Goal: Task Accomplishment & Management: Use online tool/utility

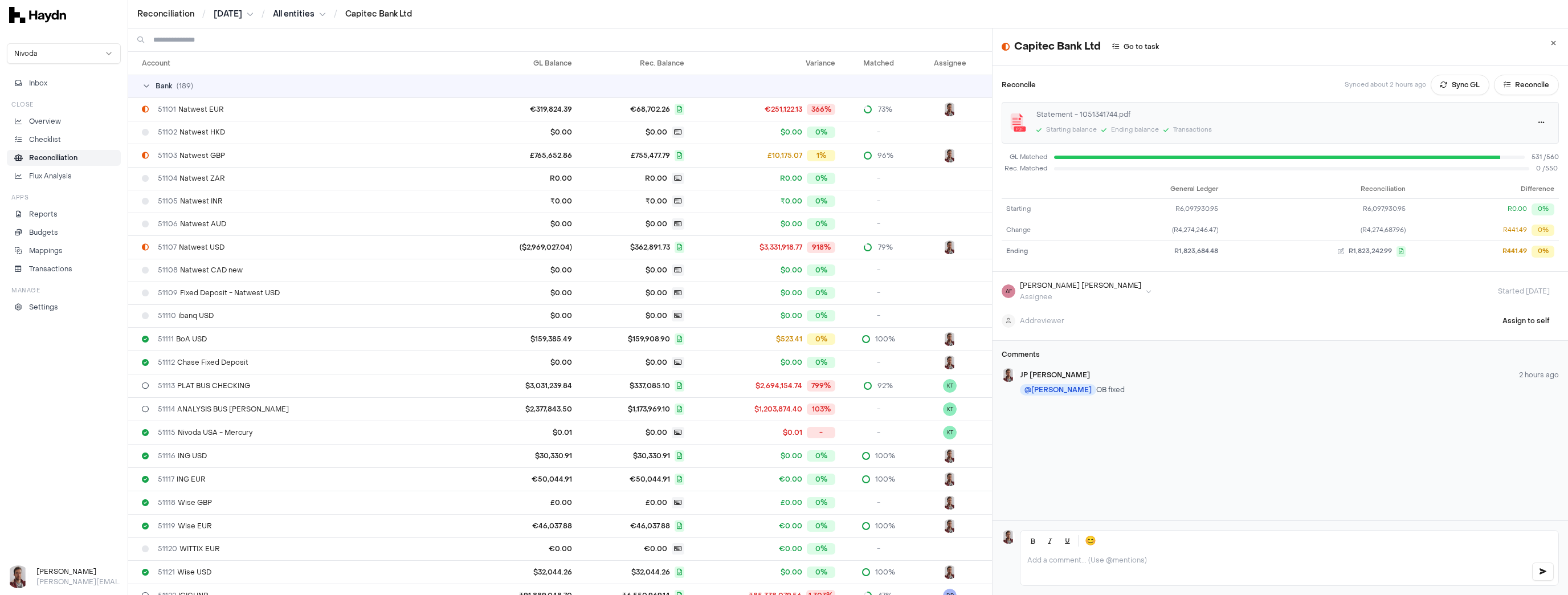
scroll to position [923, 0]
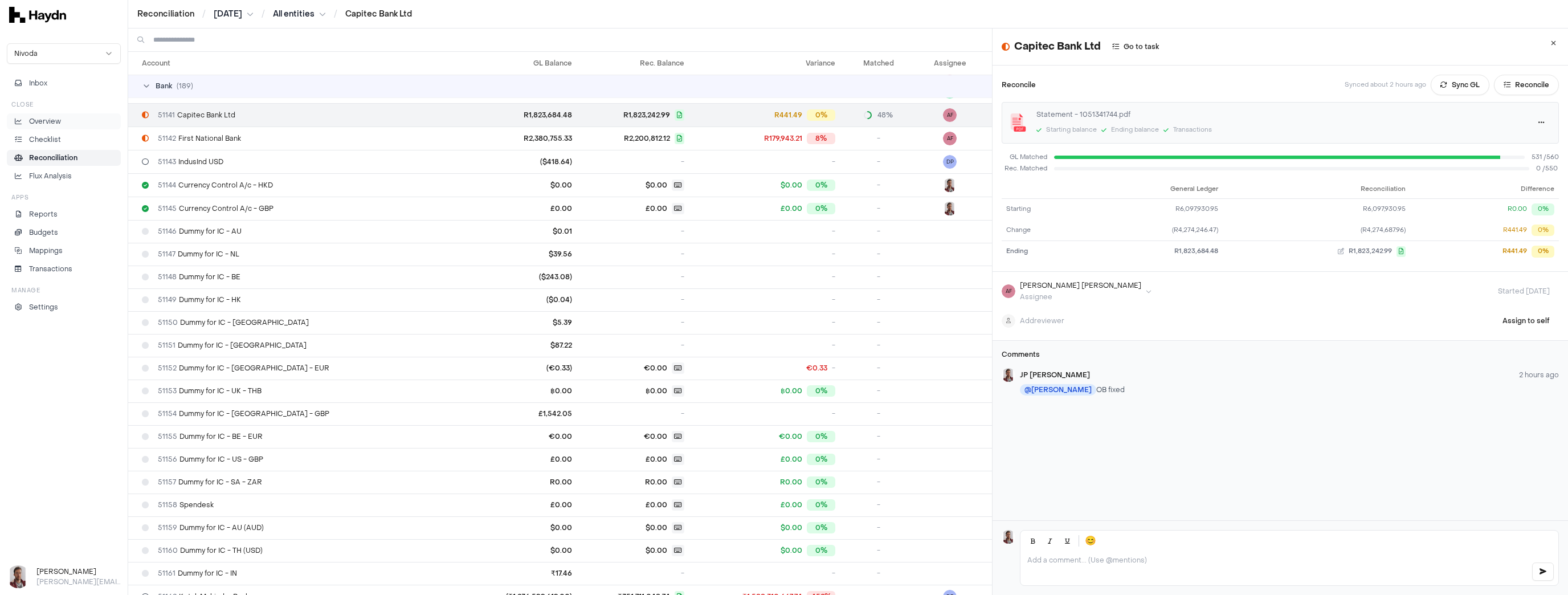
click at [64, 122] on li "Overview" at bounding box center [64, 121] width 104 height 10
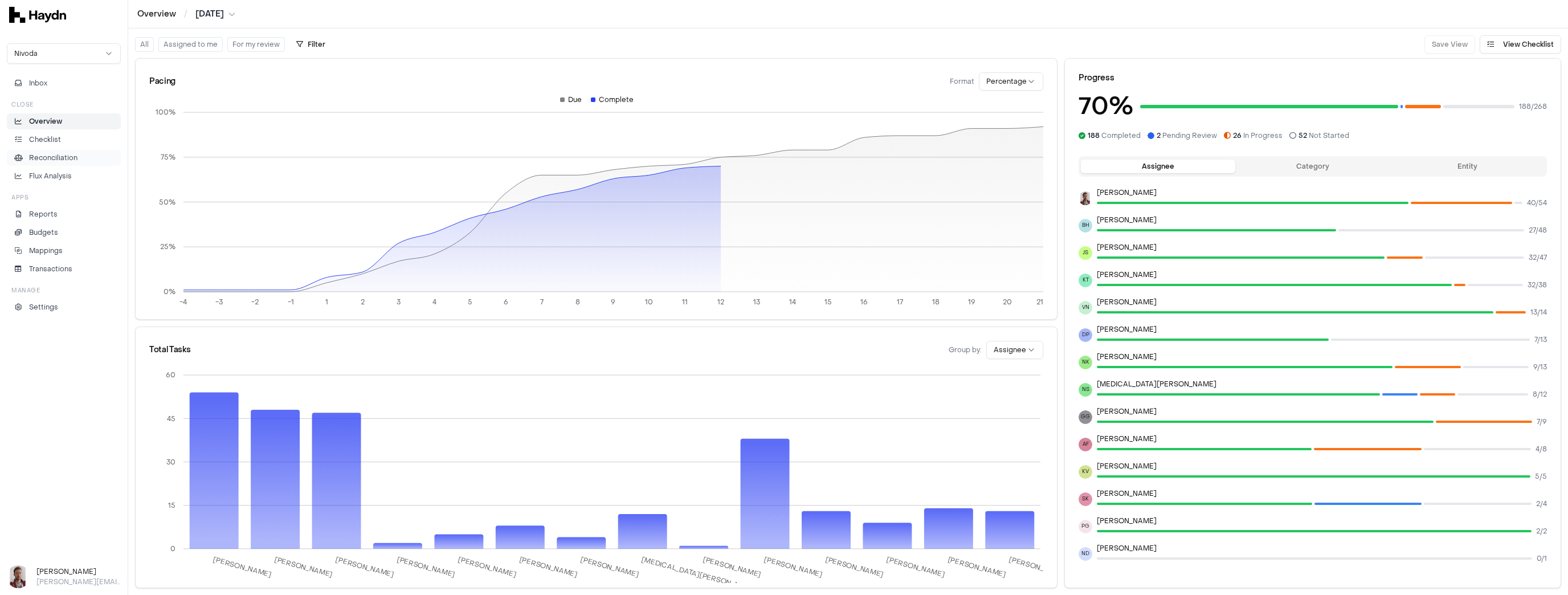
click at [48, 157] on p "Reconciliation" at bounding box center [53, 157] width 48 height 10
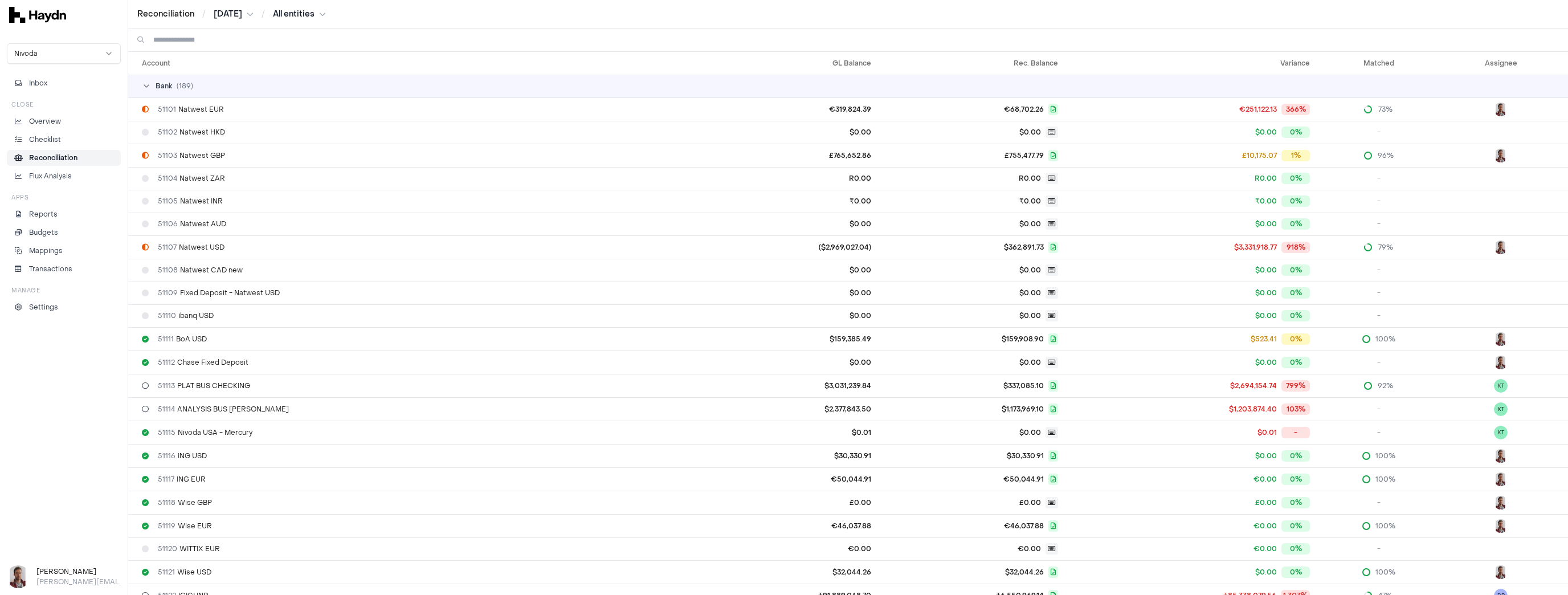
click at [207, 40] on input at bounding box center [855, 39] width 1405 height 22
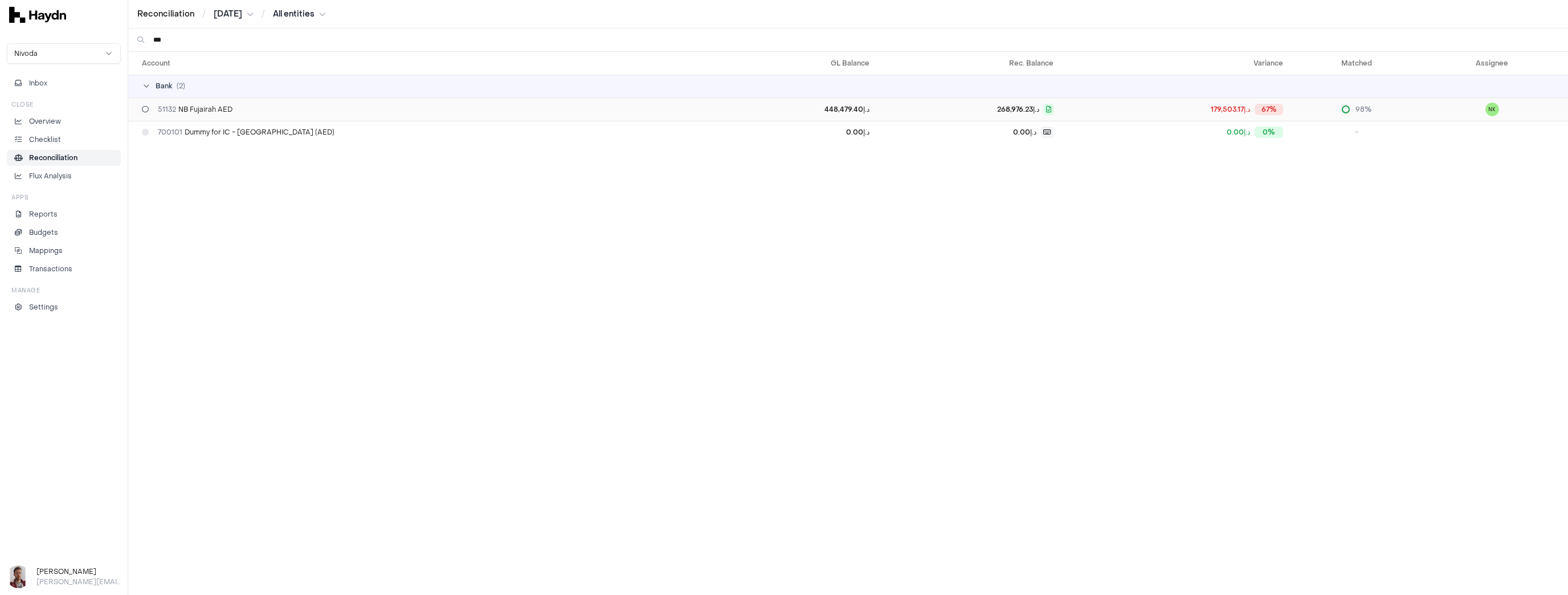
type input "***"
click at [234, 109] on div "51132 NB Fujairah AED" at bounding box center [429, 109] width 575 height 9
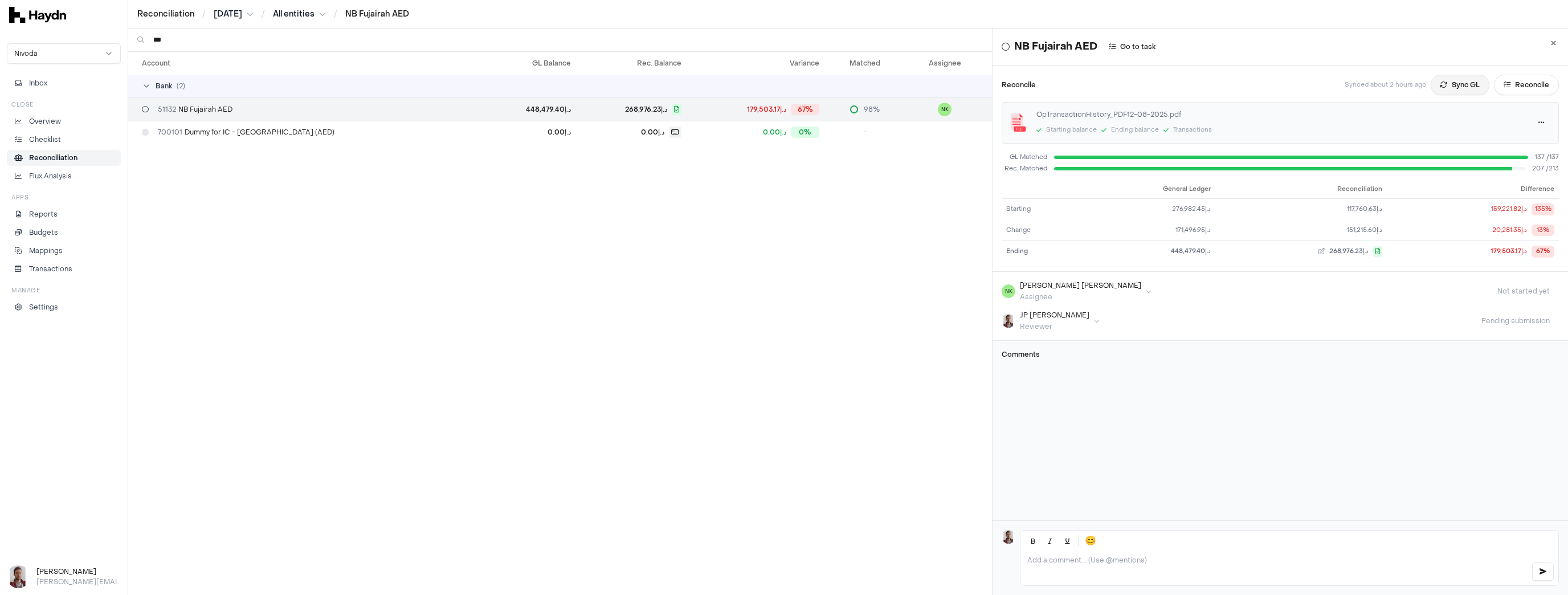
click at [1442, 87] on button "Sync GL" at bounding box center [1460, 84] width 59 height 21
click at [224, 18] on html "Reconciliation / [DATE] / All entities / NB Fujairah AED Nivoda Inbox Close Ove…" at bounding box center [784, 297] width 1568 height 595
click at [224, 208] on div "[DATE]" at bounding box center [234, 208] width 67 height 16
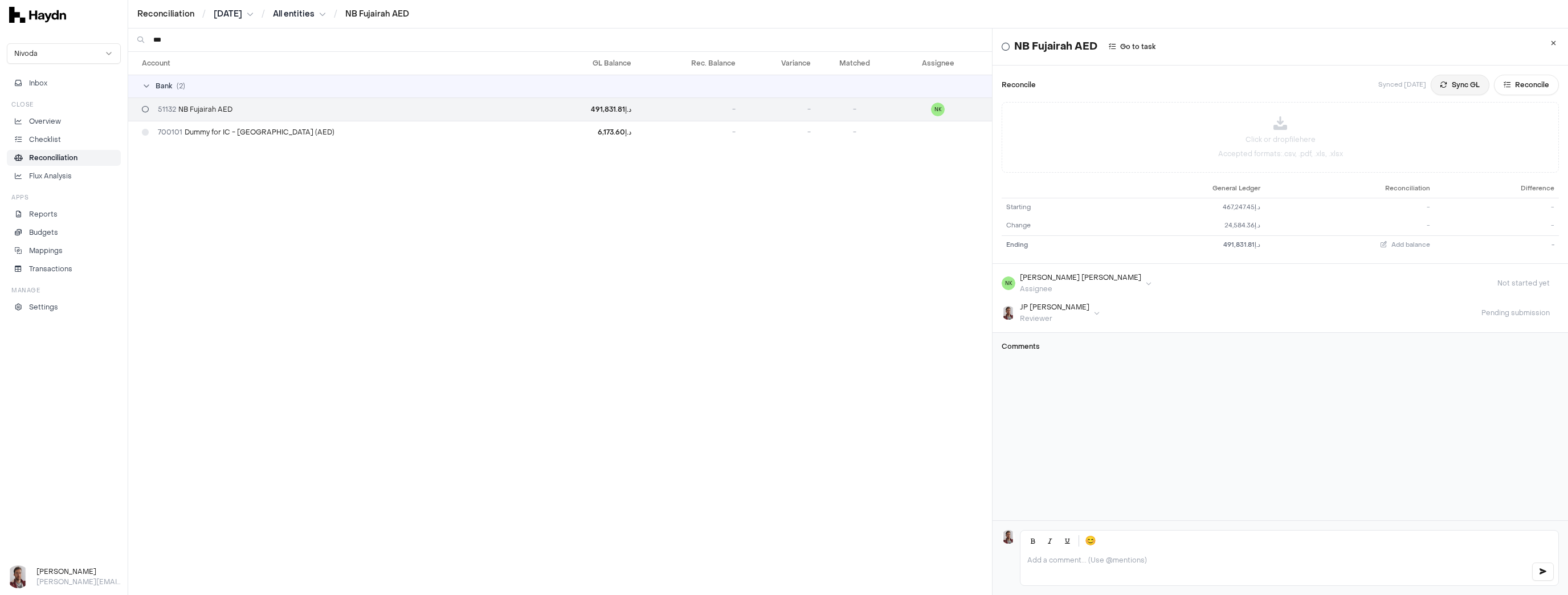
click at [1452, 84] on button "Sync GL" at bounding box center [1460, 84] width 59 height 21
click at [246, 12] on html "Reconciliation / [DATE] / All entities / NB Fujairah AED Nivoda Inbox Close Ove…" at bounding box center [784, 297] width 1568 height 595
click at [241, 80] on div "[DATE]" at bounding box center [236, 81] width 67 height 16
click at [1447, 79] on button "Sync GL" at bounding box center [1460, 84] width 59 height 21
click at [225, 12] on html "Reconciliation / [DATE] / All entities / NB Fujairah AED Nivoda Inbox Close Ove…" at bounding box center [784, 297] width 1568 height 595
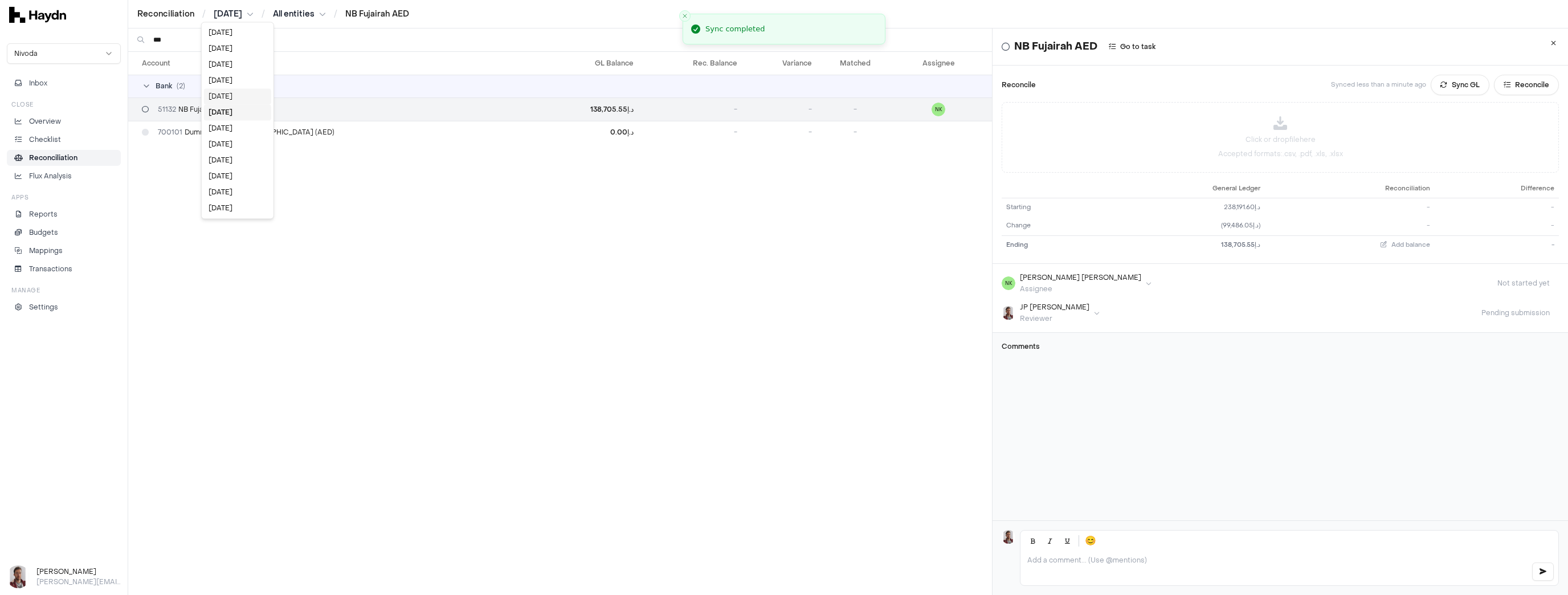
click at [237, 97] on div "[DATE]" at bounding box center [237, 97] width 67 height 16
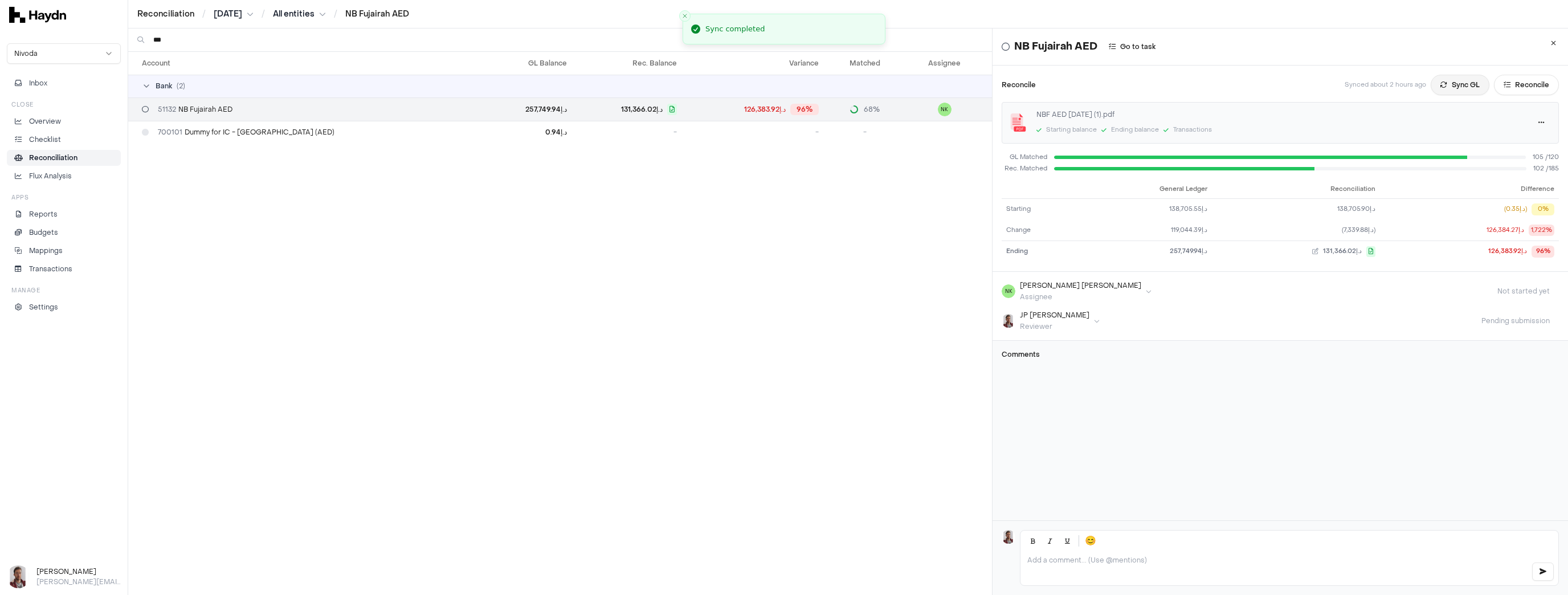
click at [1452, 82] on button "Sync GL" at bounding box center [1460, 84] width 59 height 21
click at [1511, 84] on button "Reconcile" at bounding box center [1526, 84] width 65 height 21
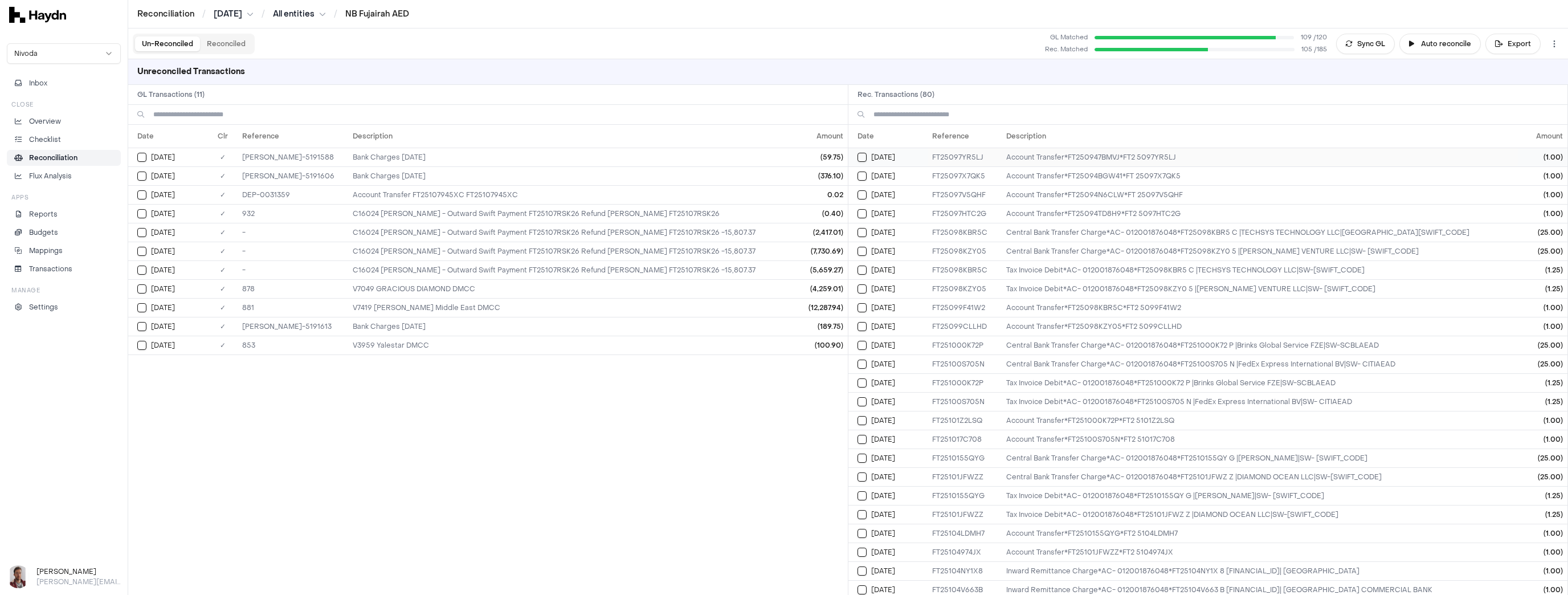
click at [865, 157] on button "Select reconciliation transaction 37630" at bounding box center [862, 157] width 9 height 9
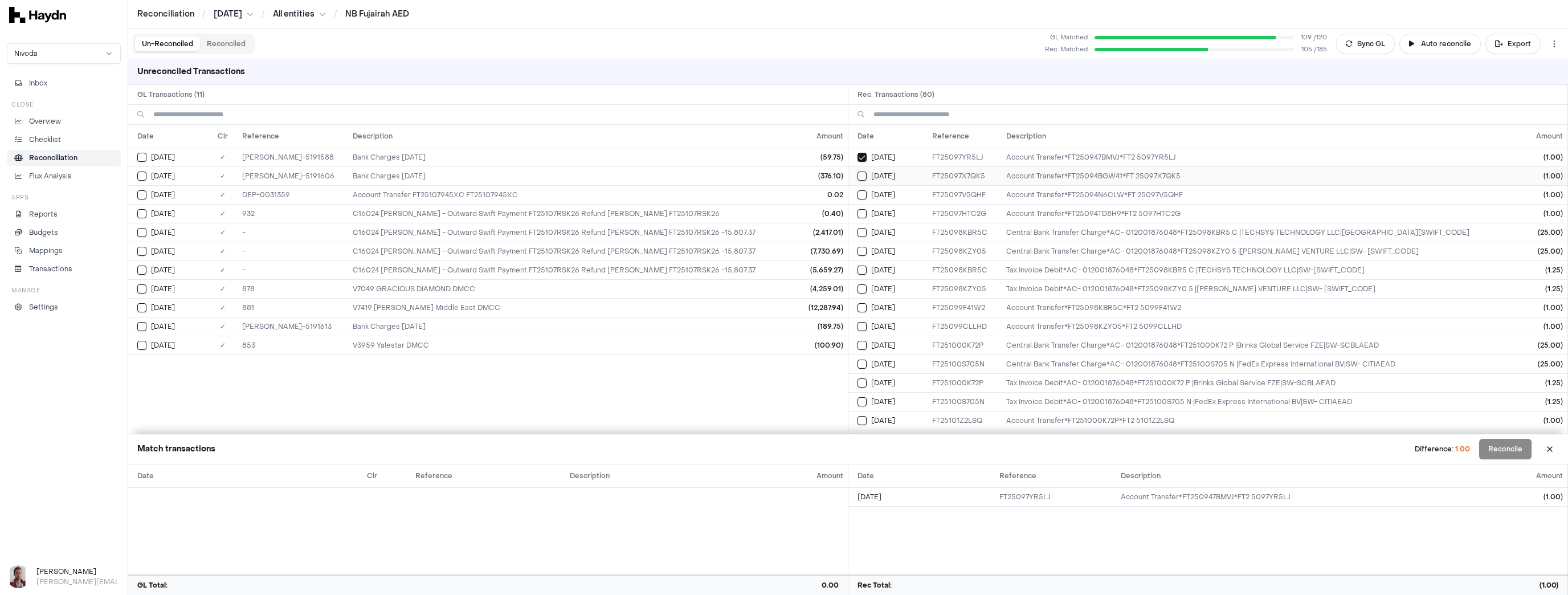
click at [865, 177] on button "Select reconciliation transaction 37629" at bounding box center [862, 176] width 9 height 9
click at [860, 192] on button "Select reconciliation transaction 37628" at bounding box center [862, 195] width 9 height 9
click at [860, 215] on button "Select reconciliation transaction 37627" at bounding box center [862, 214] width 9 height 9
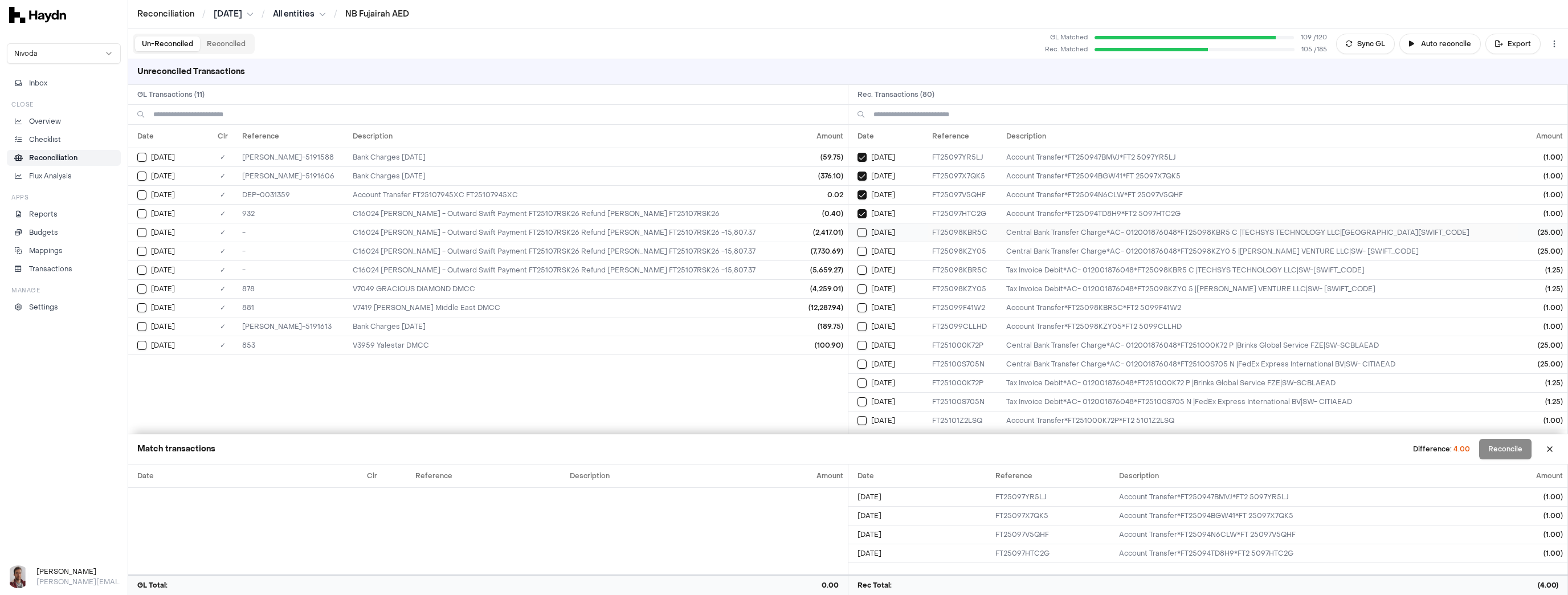
click at [860, 233] on button "Select reconciliation transaction 37632" at bounding box center [862, 233] width 9 height 9
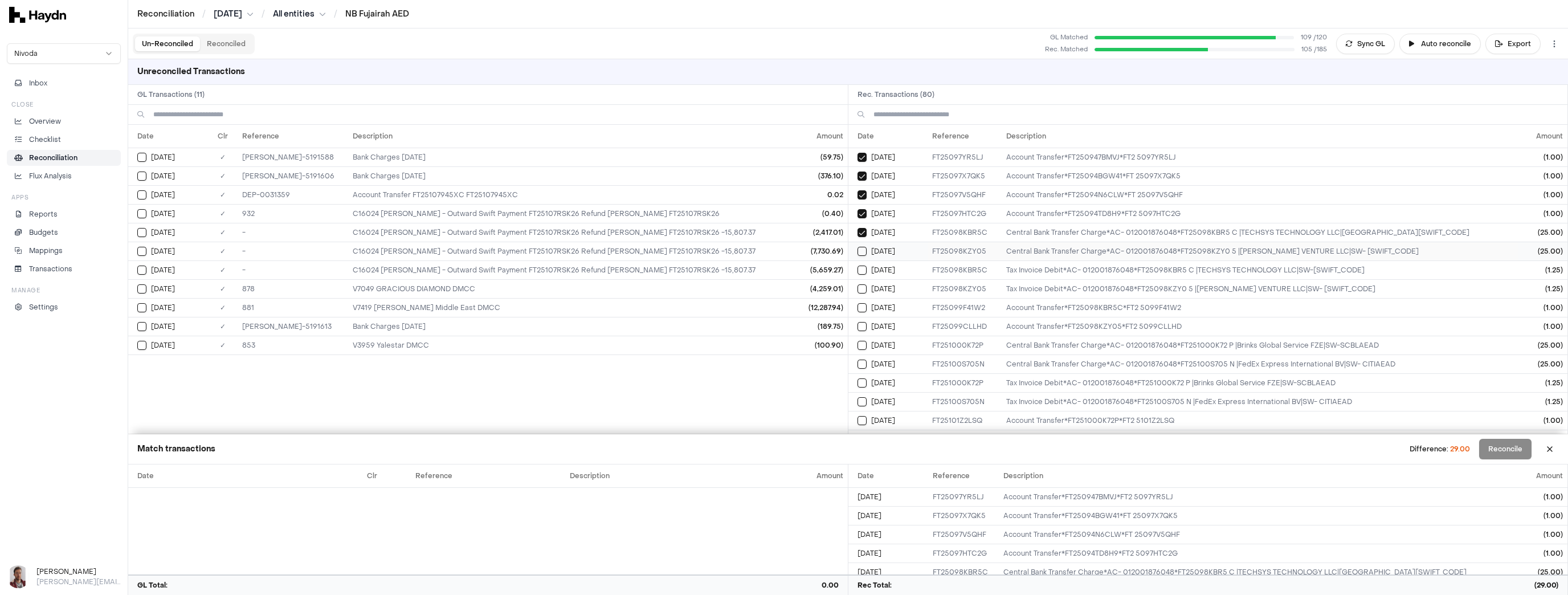
click at [860, 249] on button "Select reconciliation transaction 37635" at bounding box center [862, 251] width 9 height 9
click at [861, 273] on button "Select reconciliation transaction 37631" at bounding box center [862, 270] width 9 height 9
click at [860, 290] on button "Select reconciliation transaction 37634" at bounding box center [862, 289] width 9 height 9
click at [860, 305] on button "Select reconciliation transaction 37639" at bounding box center [862, 308] width 9 height 9
click at [862, 323] on button "Select reconciliation transaction 37638" at bounding box center [862, 327] width 9 height 9
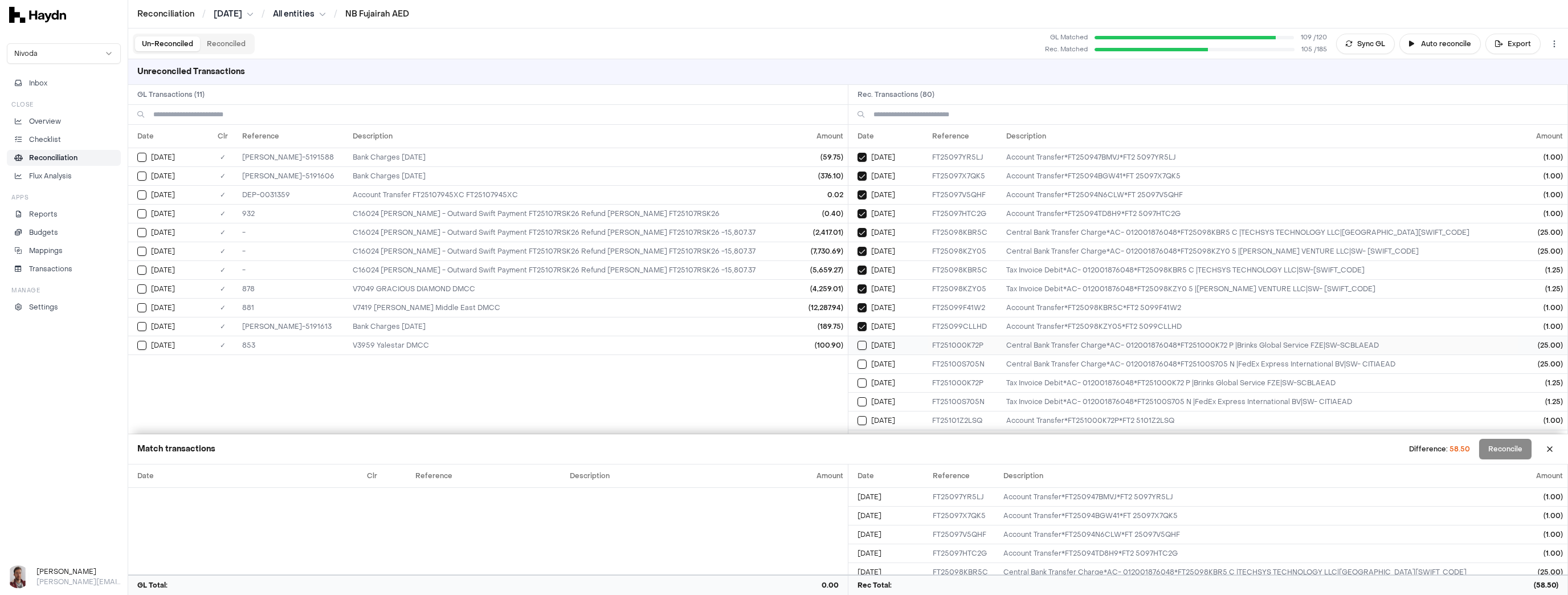
click at [863, 344] on button "Select reconciliation transaction 37644" at bounding box center [862, 345] width 9 height 9
click at [862, 364] on button "Select reconciliation transaction 37641" at bounding box center [862, 364] width 9 height 9
click at [860, 381] on button "Select reconciliation transaction 37643" at bounding box center [862, 383] width 9 height 9
click at [861, 404] on button "Select reconciliation transaction 37640" at bounding box center [862, 402] width 9 height 9
click at [860, 426] on td "[DATE]" at bounding box center [887, 420] width 80 height 19
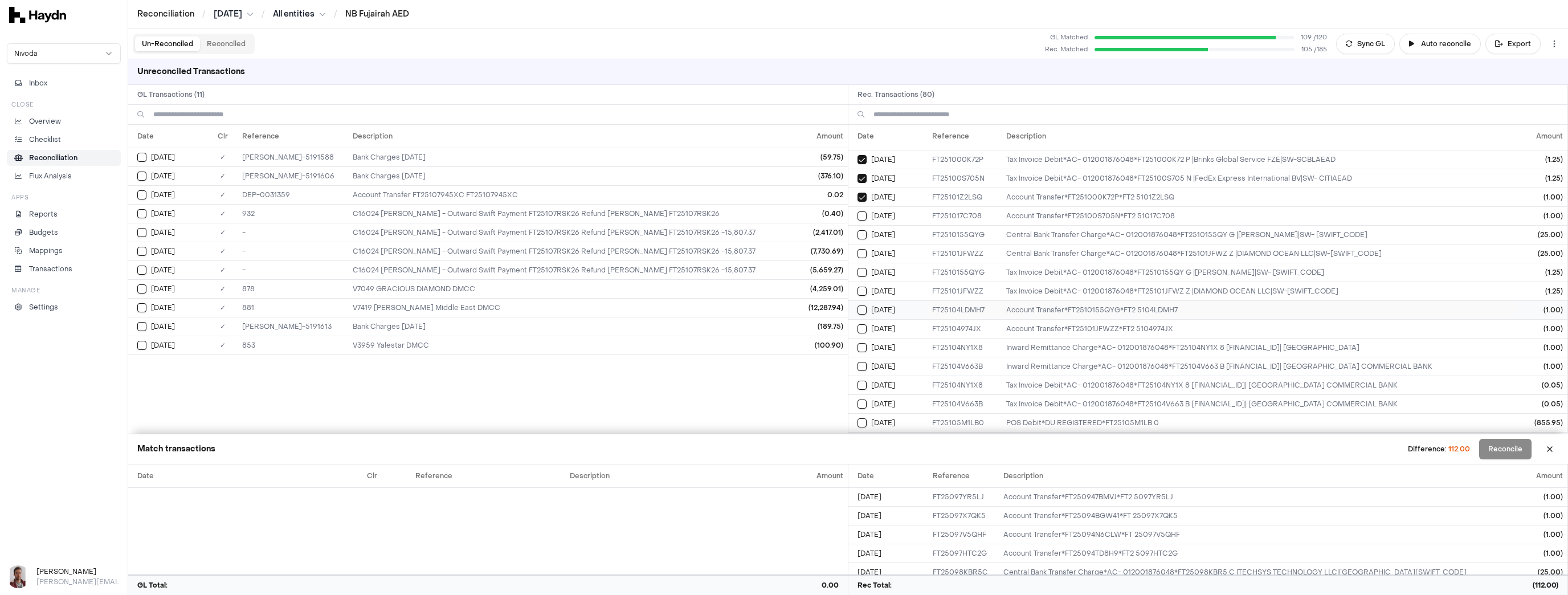
scroll to position [228, 0]
click at [862, 208] on button "Select reconciliation transaction 37658" at bounding box center [862, 211] width 9 height 9
click at [864, 225] on button "Select reconciliation transaction 37655" at bounding box center [862, 230] width 9 height 9
click at [862, 247] on button "Select reconciliation transaction 37652" at bounding box center [862, 249] width 9 height 9
click at [860, 266] on button "Select reconciliation transaction 37654" at bounding box center [862, 268] width 9 height 9
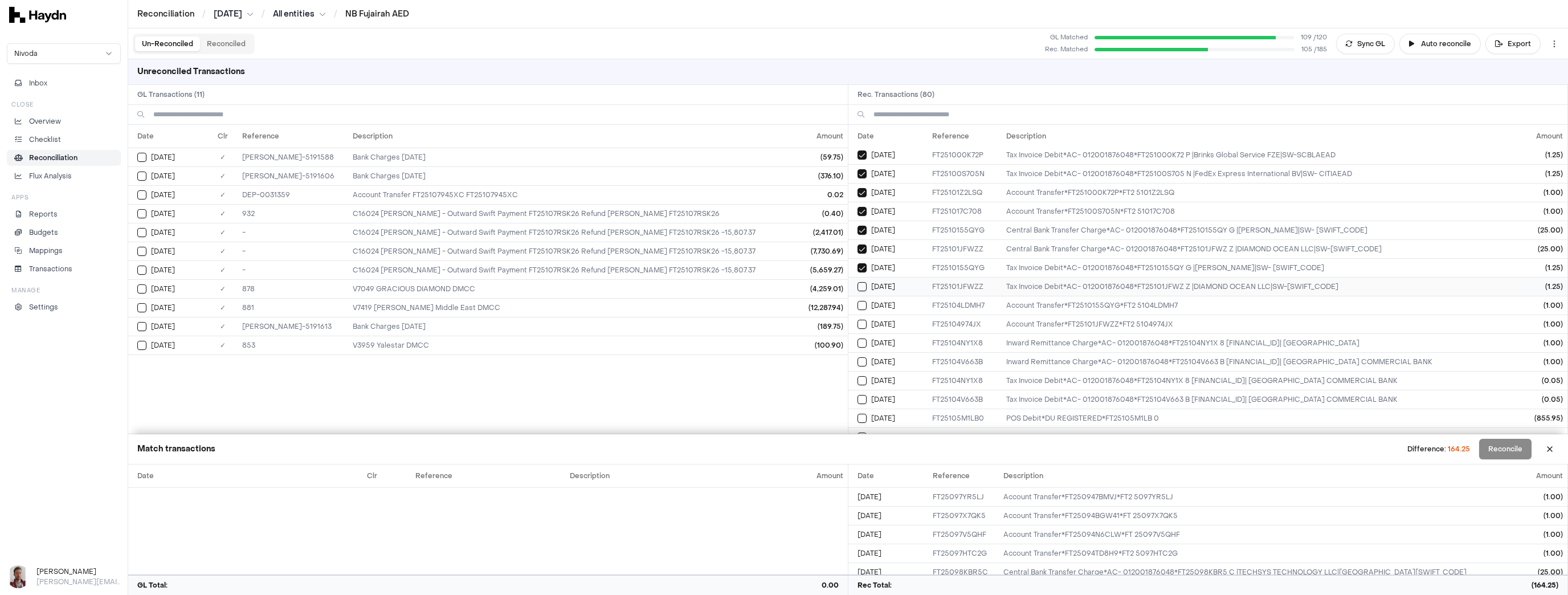
click at [861, 284] on button "Select reconciliation transaction 37651" at bounding box center [862, 286] width 9 height 9
click at [861, 304] on button "Select reconciliation transaction 37670" at bounding box center [862, 305] width 9 height 9
click at [863, 328] on td "[DATE]" at bounding box center [887, 324] width 80 height 19
click at [860, 342] on button "Select reconciliation transaction 37667" at bounding box center [862, 343] width 9 height 9
click at [862, 357] on button "Select reconciliation transaction 37664" at bounding box center [862, 361] width 9 height 9
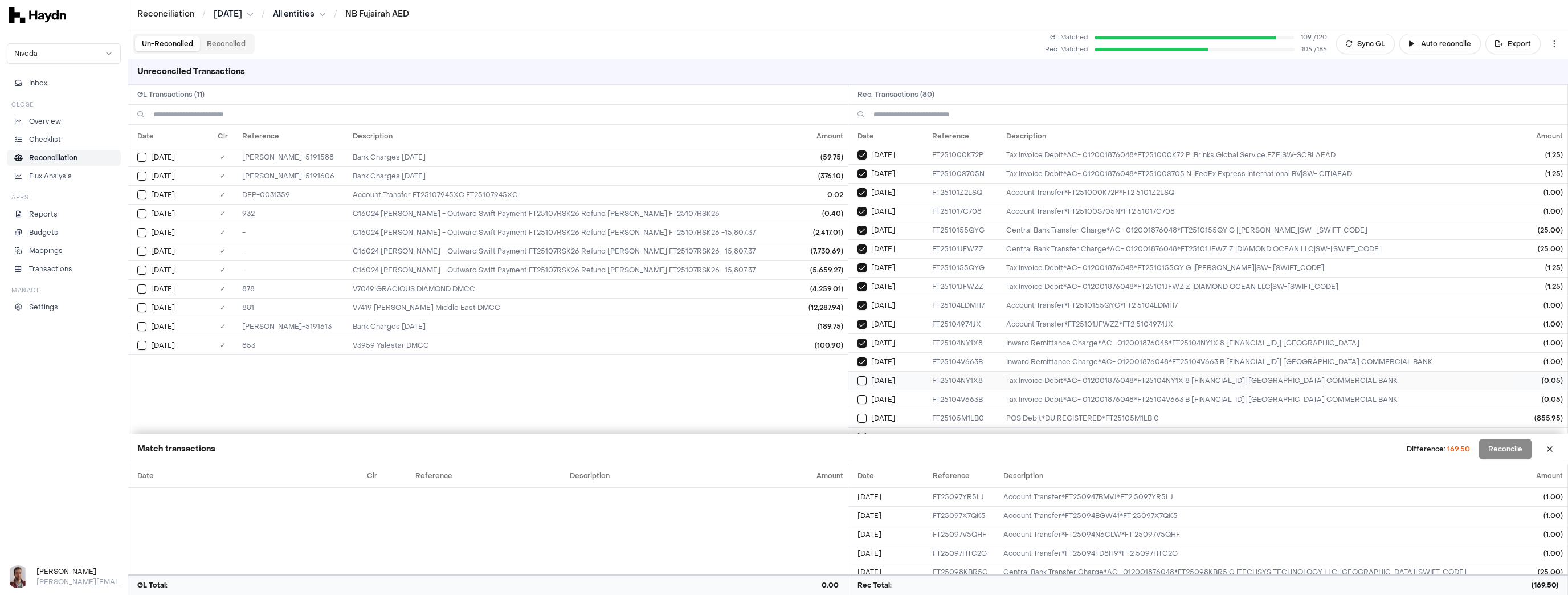
click at [864, 377] on button "Select reconciliation transaction 37666" at bounding box center [862, 380] width 9 height 9
drag, startPoint x: 860, startPoint y: 395, endPoint x: 852, endPoint y: 421, distance: 27.2
click at [860, 397] on button "Select reconciliation transaction 37663" at bounding box center [862, 399] width 9 height 9
click at [864, 414] on button "Select reconciliation transaction 37675" at bounding box center [862, 418] width 9 height 9
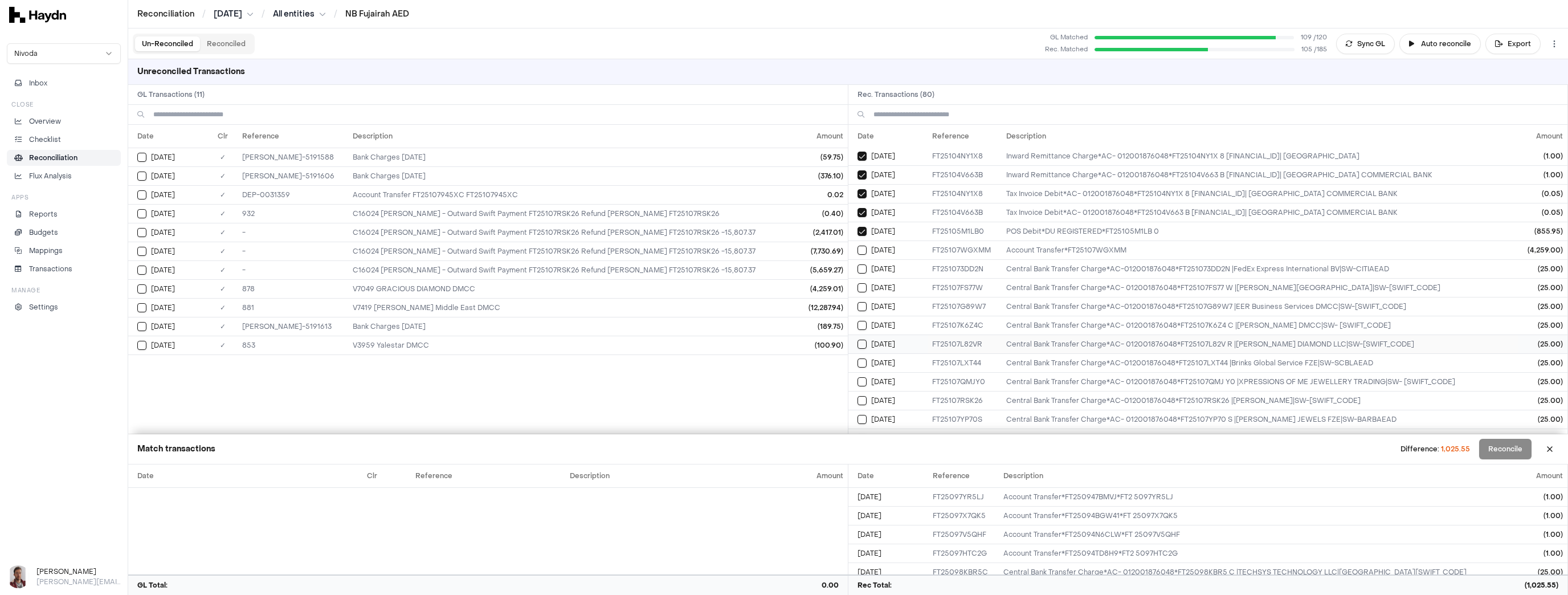
scroll to position [456, 0]
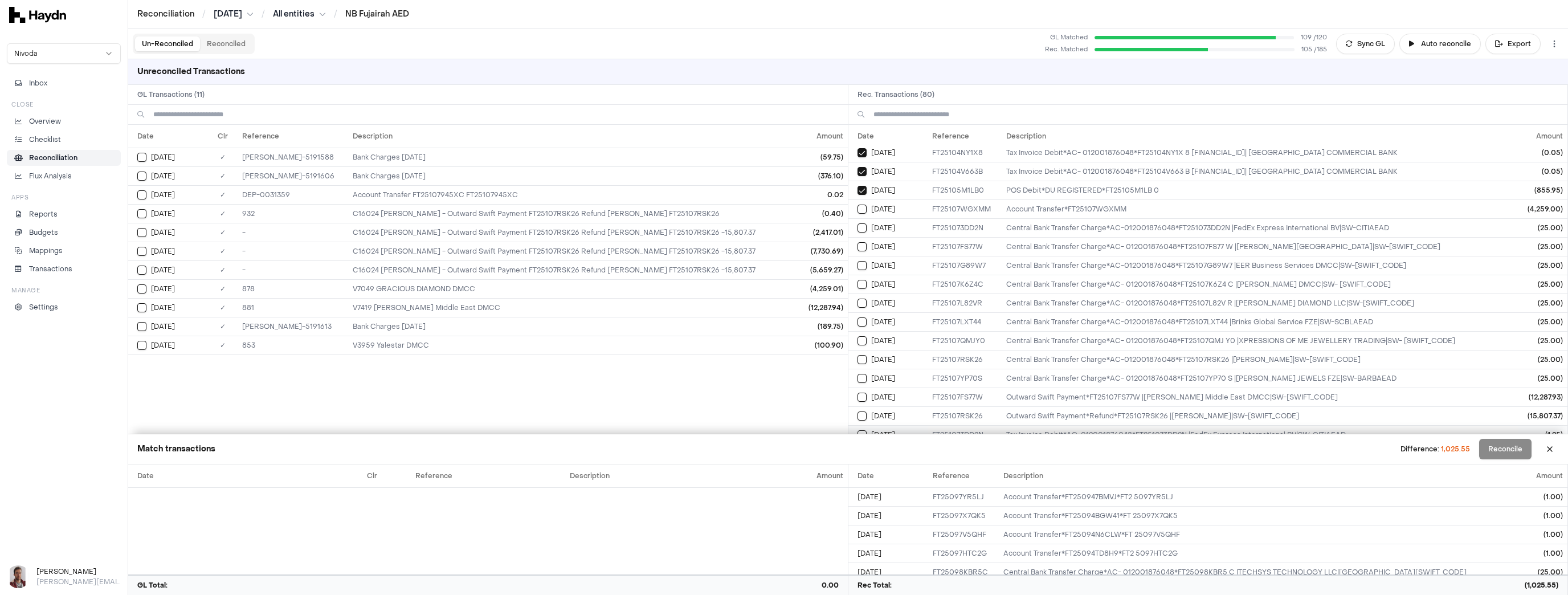
click at [864, 430] on button "Select reconciliation transaction 37710" at bounding box center [862, 435] width 9 height 9
click at [862, 412] on button "Select reconciliation transaction 37706" at bounding box center [862, 416] width 9 height 9
click at [860, 393] on button "Select reconciliation transaction 37690" at bounding box center [862, 397] width 9 height 9
click at [858, 374] on button "Select reconciliation transaction 37698" at bounding box center [862, 378] width 9 height 9
click at [859, 350] on td "[DATE]" at bounding box center [887, 359] width 80 height 19
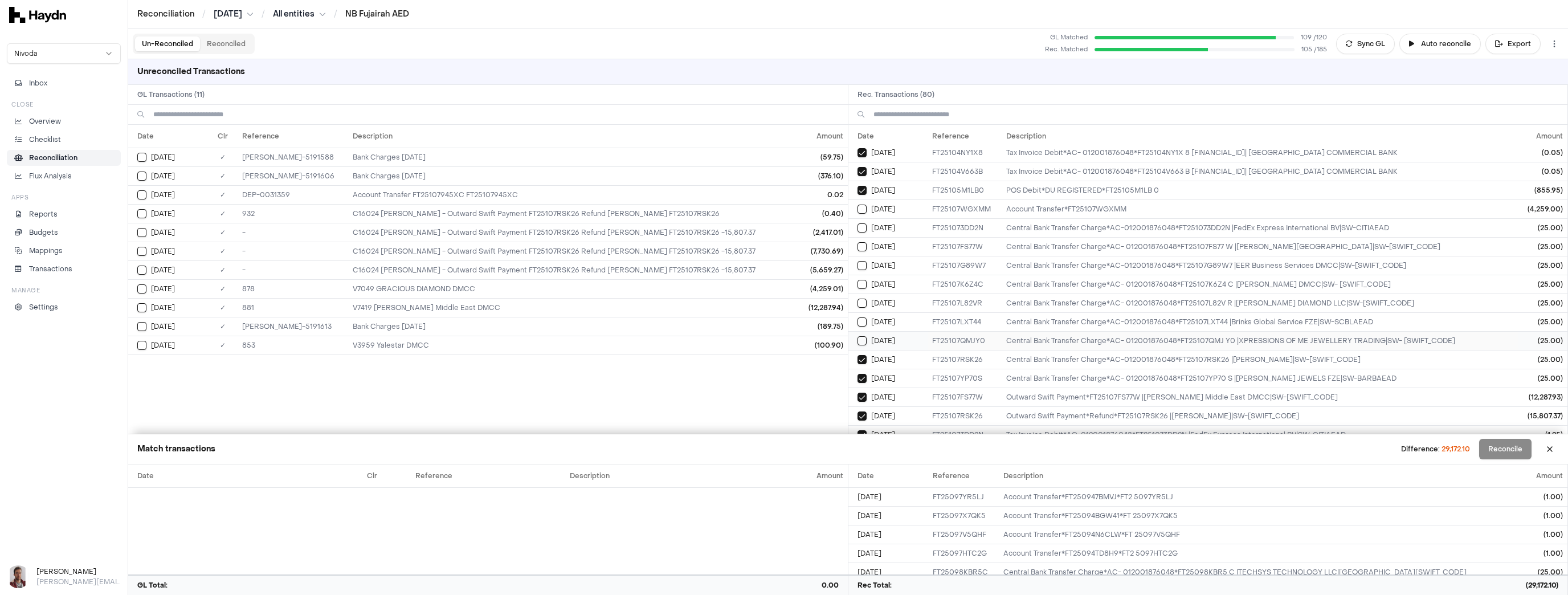
click at [861, 336] on button "Select reconciliation transaction 37692" at bounding box center [862, 341] width 9 height 9
click at [860, 319] on button "Select reconciliation transaction 37714" at bounding box center [862, 322] width 9 height 9
click at [860, 293] on td "[DATE]" at bounding box center [887, 302] width 80 height 19
click at [860, 280] on button "Select reconciliation transaction 37686" at bounding box center [862, 285] width 9 height 9
click at [860, 261] on button "Select reconciliation transaction 37708" at bounding box center [862, 266] width 9 height 9
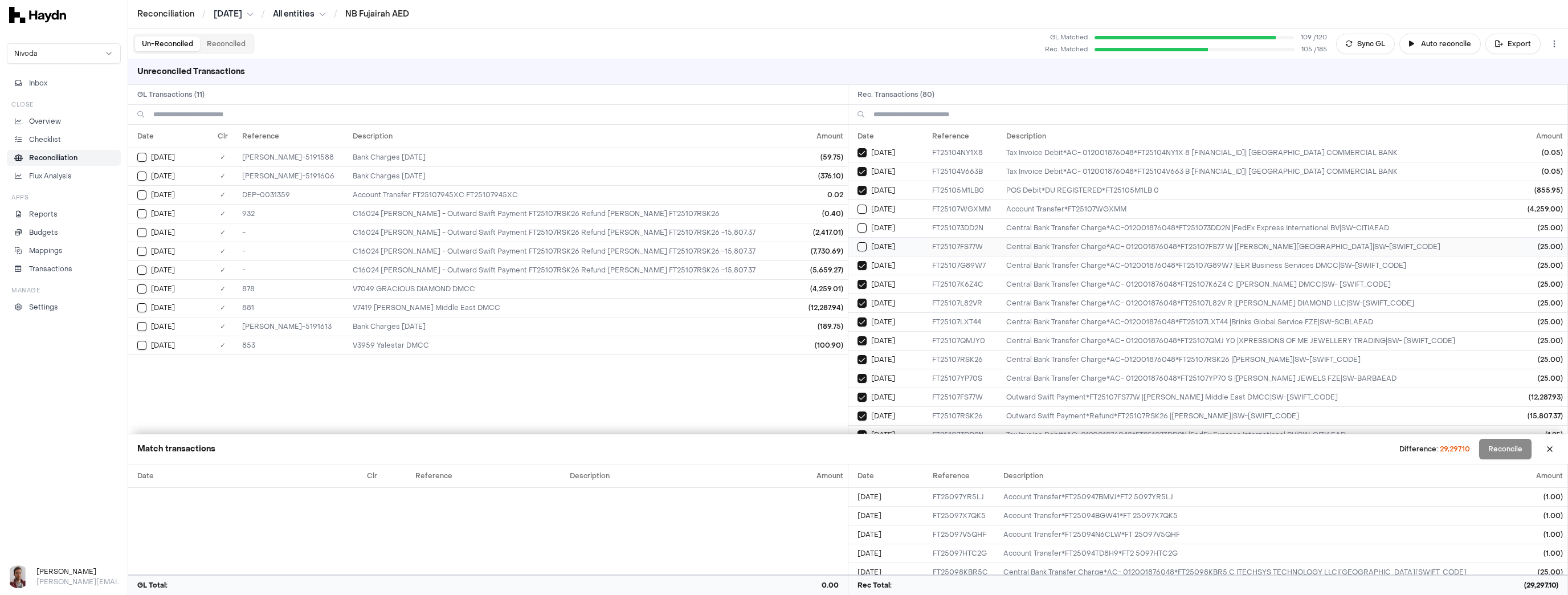
click at [860, 243] on button "Select reconciliation transaction 37689" at bounding box center [862, 247] width 9 height 9
click at [860, 224] on button "Select reconciliation transaction 37711" at bounding box center [862, 228] width 9 height 9
click at [860, 205] on button "Select reconciliation transaction 37683" at bounding box center [862, 209] width 9 height 9
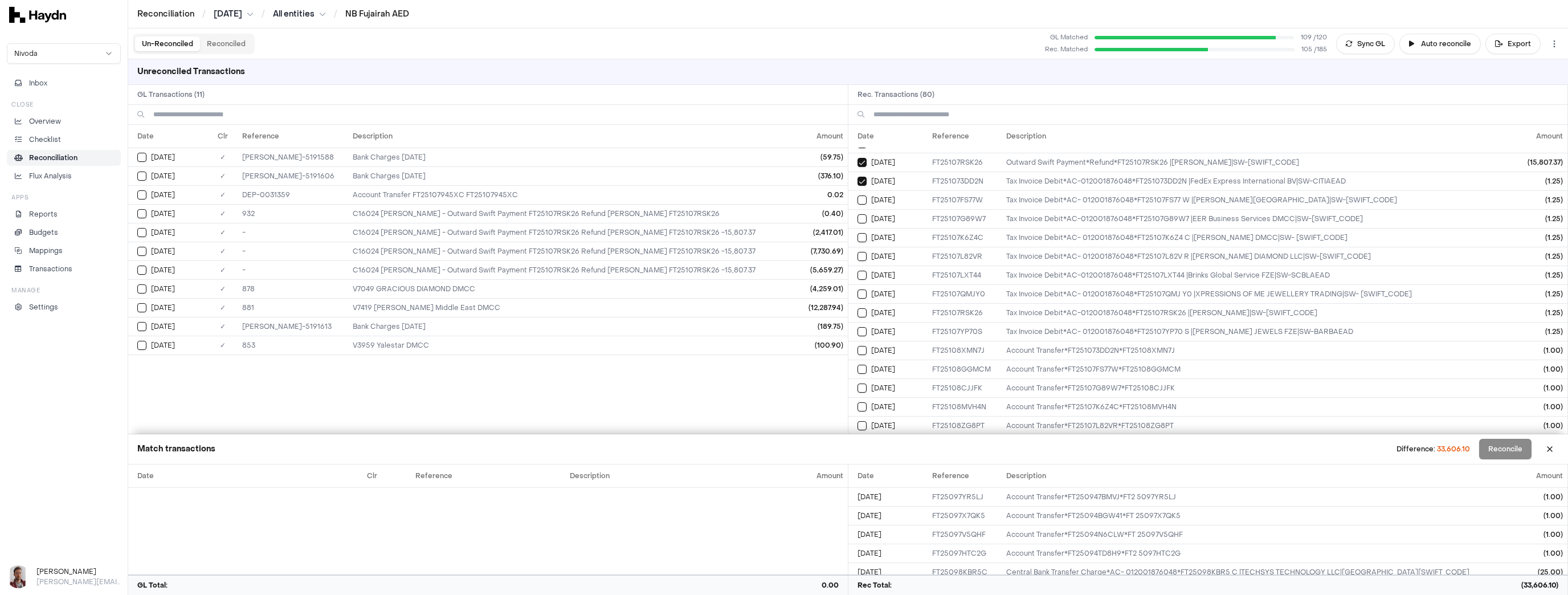
scroll to position [729, 0]
click at [860, 420] on button "Select reconciliation transaction 37722" at bounding box center [862, 424] width 9 height 9
click at [862, 401] on button "Select reconciliation transaction 37729" at bounding box center [862, 405] width 9 height 9
click at [858, 378] on td "[DATE]" at bounding box center [887, 387] width 80 height 19
click at [860, 359] on td "[DATE]" at bounding box center [887, 368] width 80 height 19
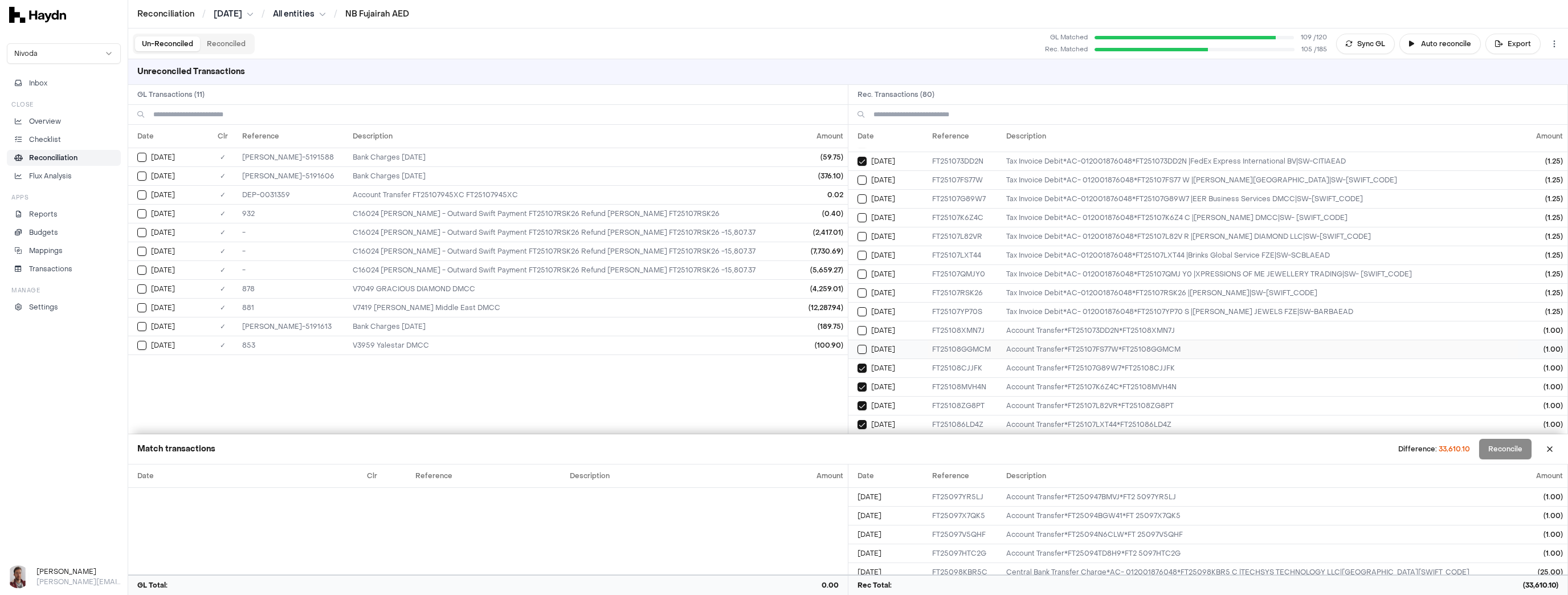
click at [862, 340] on td "[DATE]" at bounding box center [887, 349] width 80 height 19
click at [861, 326] on button "Select reconciliation transaction 37728" at bounding box center [862, 330] width 9 height 9
click at [860, 307] on button "Select reconciliation transaction 37697" at bounding box center [862, 311] width 9 height 9
click at [862, 288] on button "Select reconciliation transaction 37704" at bounding box center [862, 293] width 9 height 9
click at [863, 269] on button "Select reconciliation transaction 37691" at bounding box center [862, 274] width 9 height 9
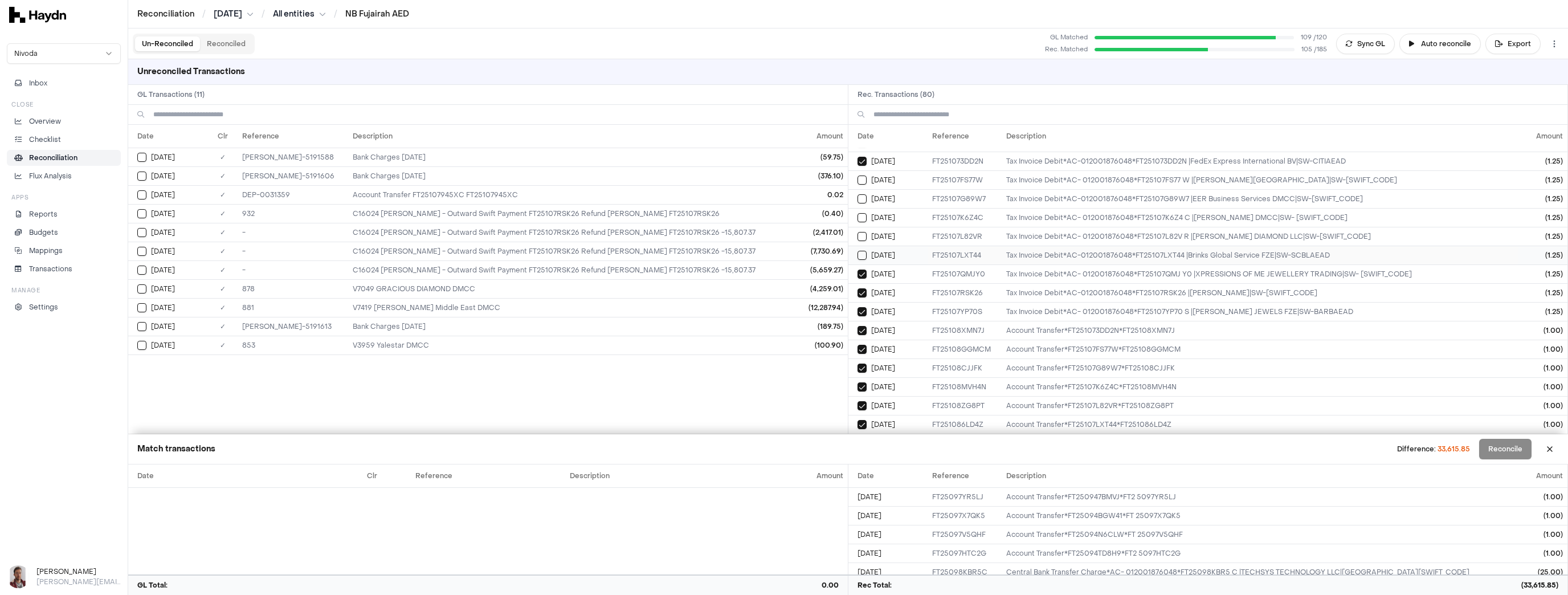
click at [860, 251] on button "Select reconciliation transaction 37713" at bounding box center [862, 255] width 9 height 9
click at [859, 232] on button "Select reconciliation transaction 37694" at bounding box center [862, 236] width 9 height 9
click at [860, 213] on button "Select reconciliation transaction 37685" at bounding box center [862, 217] width 9 height 9
click at [858, 194] on button "Select reconciliation transaction 37707" at bounding box center [862, 199] width 9 height 9
click at [858, 178] on button "Select reconciliation transaction 37688" at bounding box center [862, 180] width 9 height 9
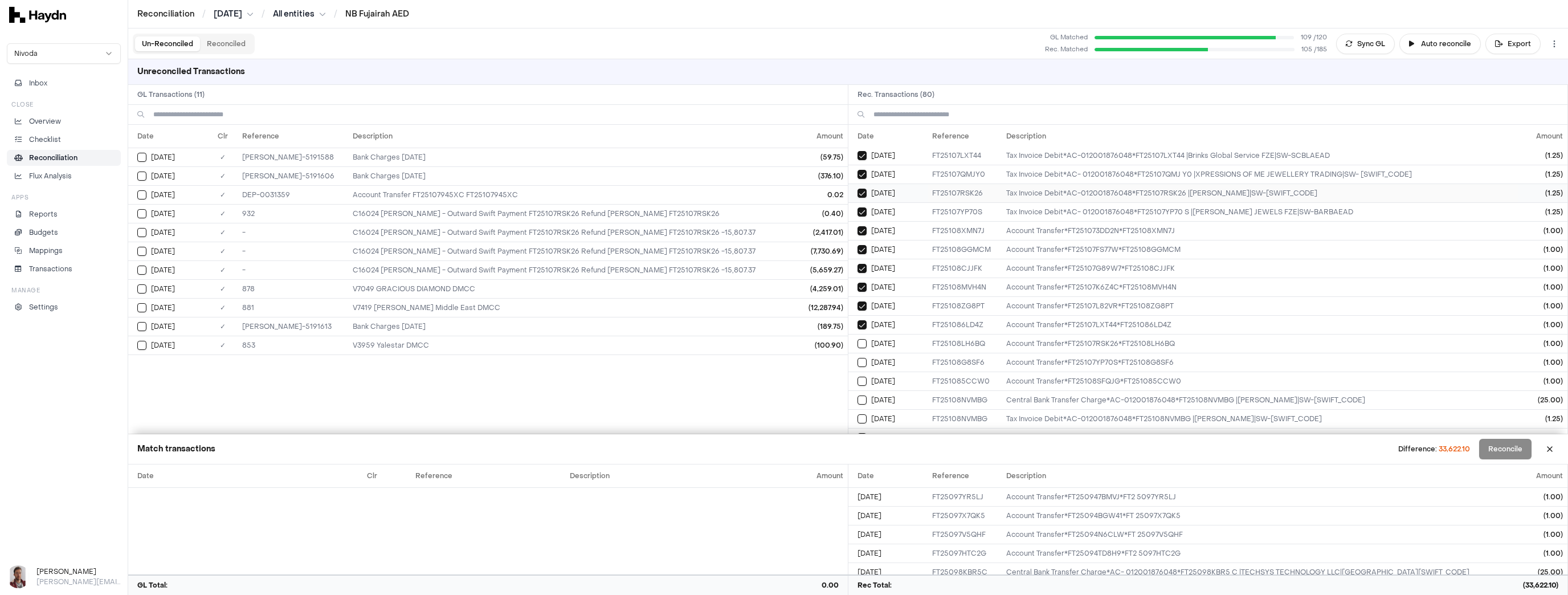
scroll to position [957, 0]
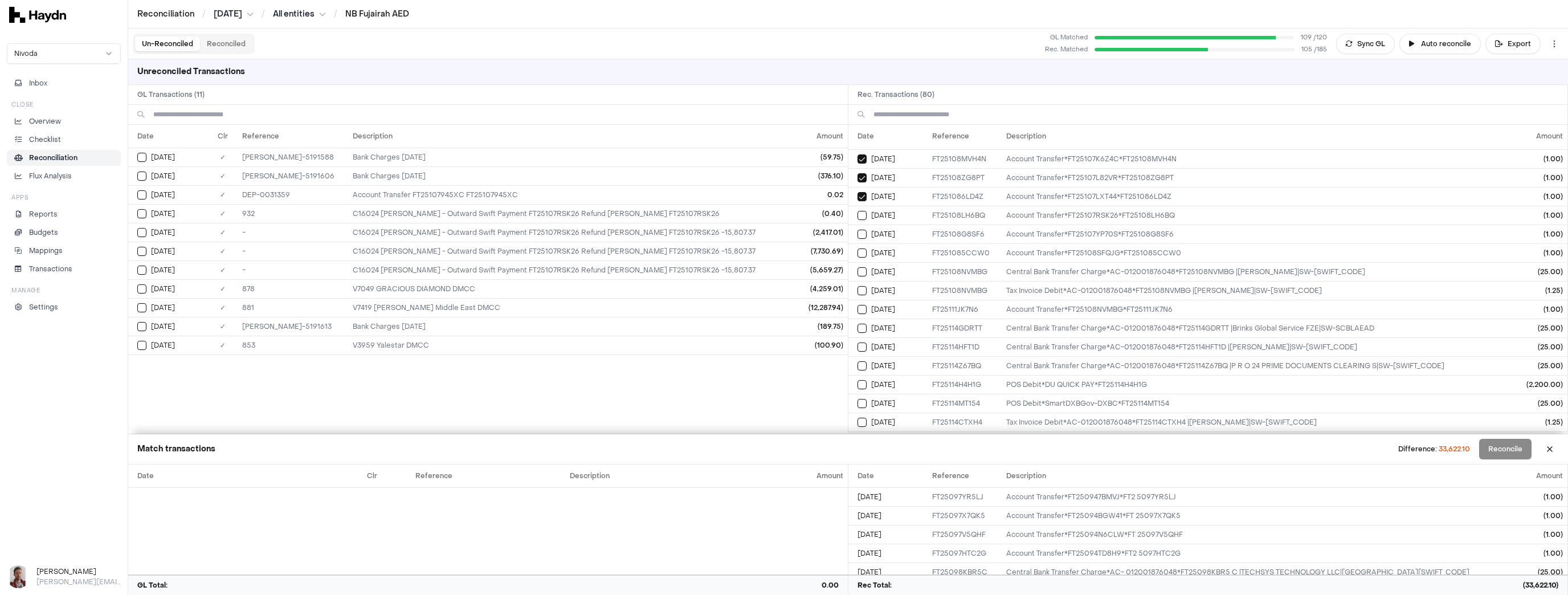
click at [860, 437] on button "Select reconciliation transaction 37743" at bounding box center [862, 441] width 9 height 9
click at [862, 418] on button "Select reconciliation transaction 37734" at bounding box center [862, 422] width 9 height 9
click at [859, 399] on button "Select reconciliation transaction 37747" at bounding box center [862, 404] width 9 height 9
click at [860, 380] on button "Select reconciliation transaction 37748" at bounding box center [862, 385] width 9 height 9
click at [860, 356] on td "[DATE]" at bounding box center [887, 365] width 80 height 19
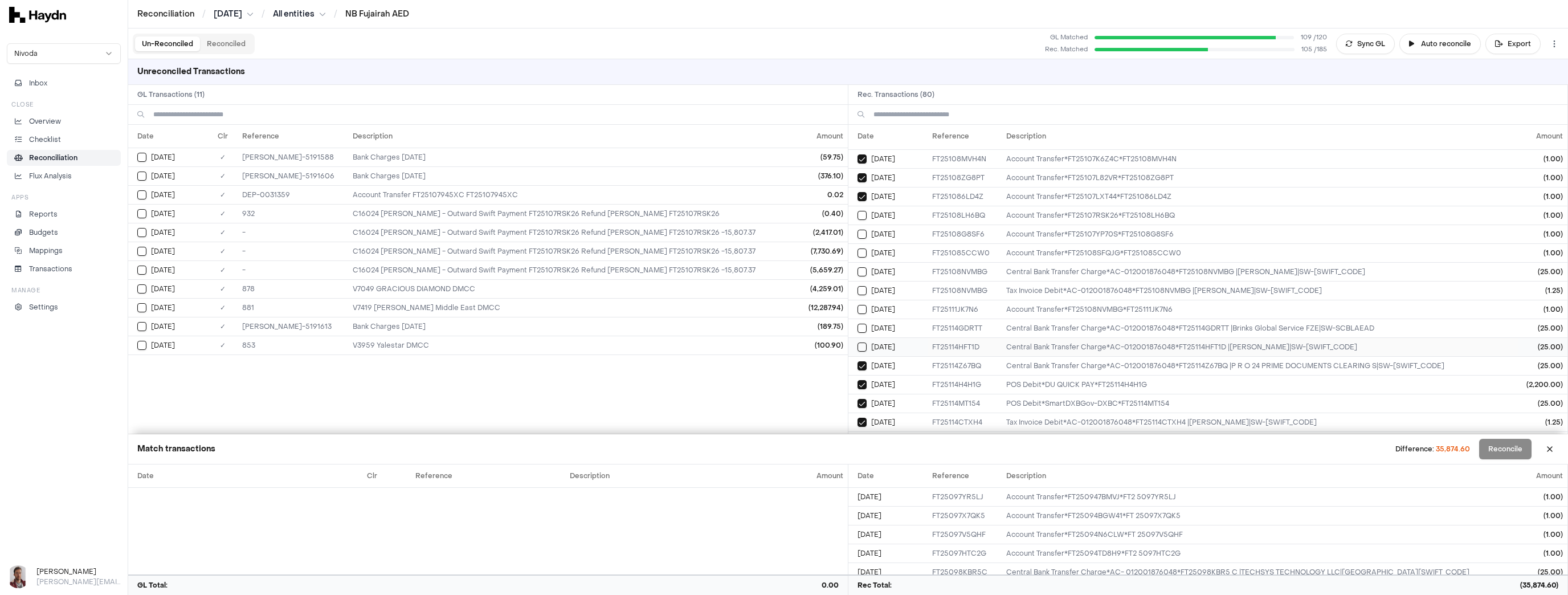
click at [860, 343] on button "Select reconciliation transaction 37738" at bounding box center [862, 347] width 9 height 9
click at [858, 324] on button "Select reconciliation transaction 37744" at bounding box center [862, 328] width 9 height 9
click at [862, 305] on button "Select reconciliation transaction 37732" at bounding box center [862, 310] width 9 height 9
click at [860, 286] on button "Select reconciliation transaction 37718" at bounding box center [862, 291] width 9 height 9
click at [860, 268] on button "Select reconciliation transaction 37719" at bounding box center [862, 272] width 9 height 9
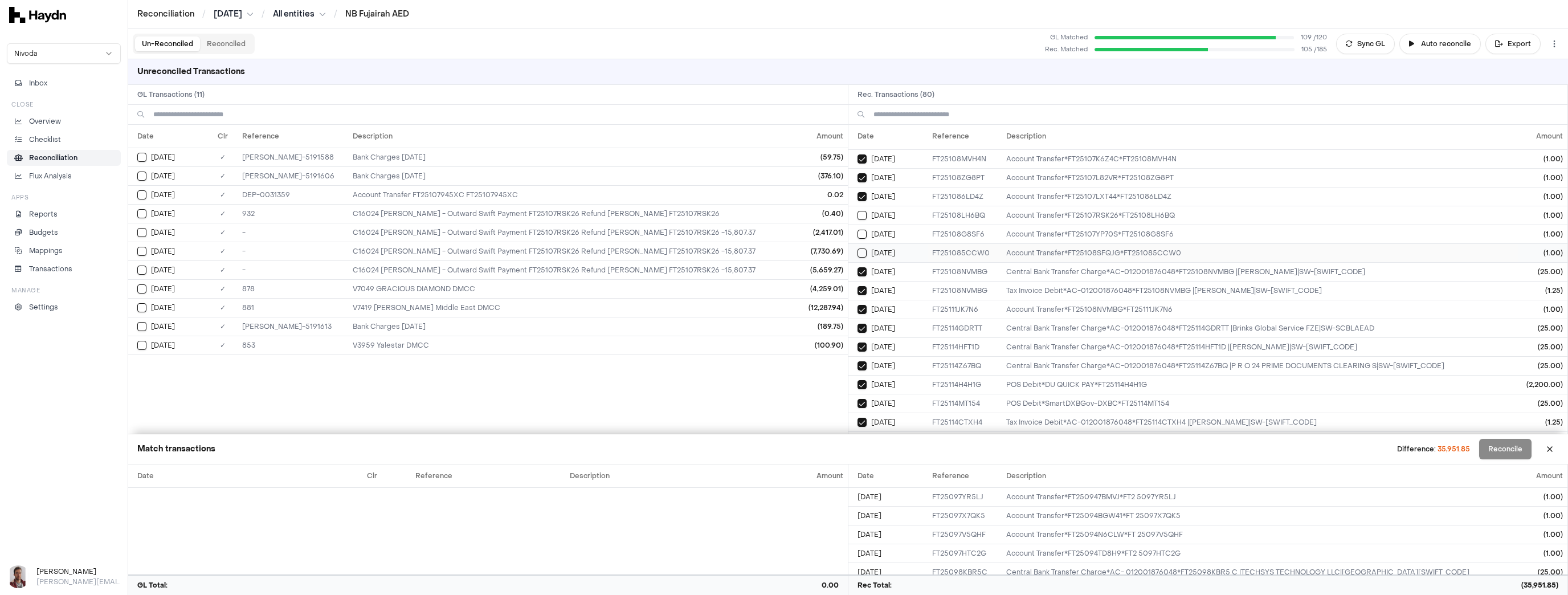
click at [861, 249] on button "Select reconciliation transaction 37721" at bounding box center [862, 253] width 9 height 9
click at [860, 230] on button "Select reconciliation transaction 37724" at bounding box center [862, 234] width 9 height 9
click at [861, 211] on button "Select reconciliation transaction 37726" at bounding box center [862, 216] width 9 height 9
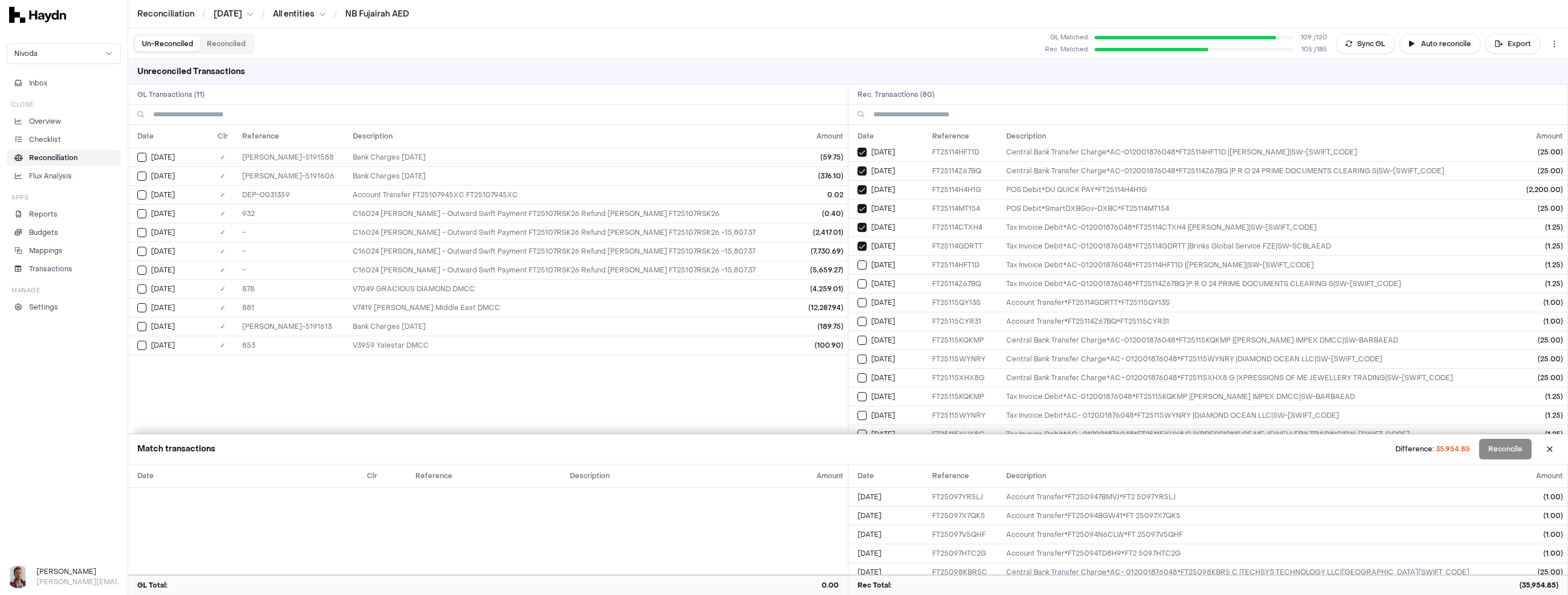
scroll to position [1208, 0]
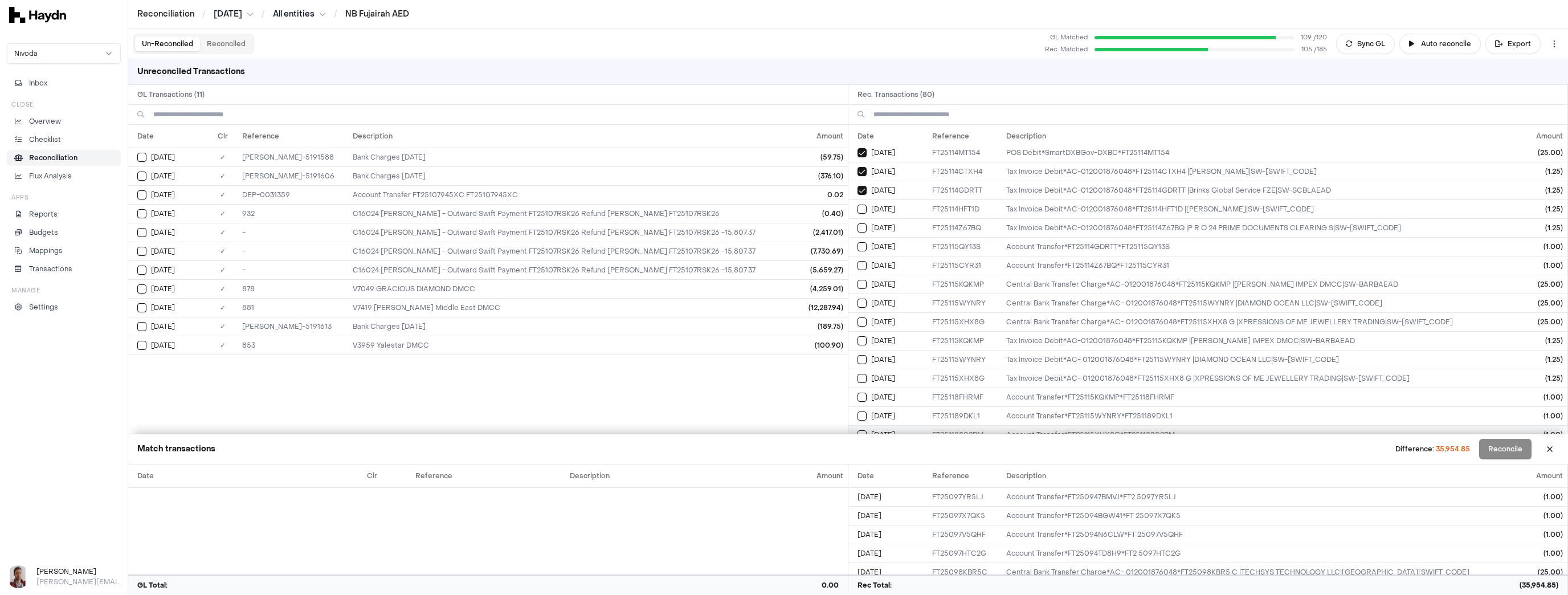
click at [864, 430] on button "Select reconciliation transaction 37769" at bounding box center [862, 435] width 9 height 9
click at [860, 412] on button "Select reconciliation transaction 37770" at bounding box center [862, 416] width 9 height 9
click at [861, 393] on button "Select reconciliation transaction 37771" at bounding box center [862, 397] width 9 height 9
click at [864, 374] on button "Select reconciliation transaction 37757" at bounding box center [862, 378] width 9 height 9
click at [860, 355] on button "Select reconciliation transaction 37762" at bounding box center [862, 360] width 9 height 9
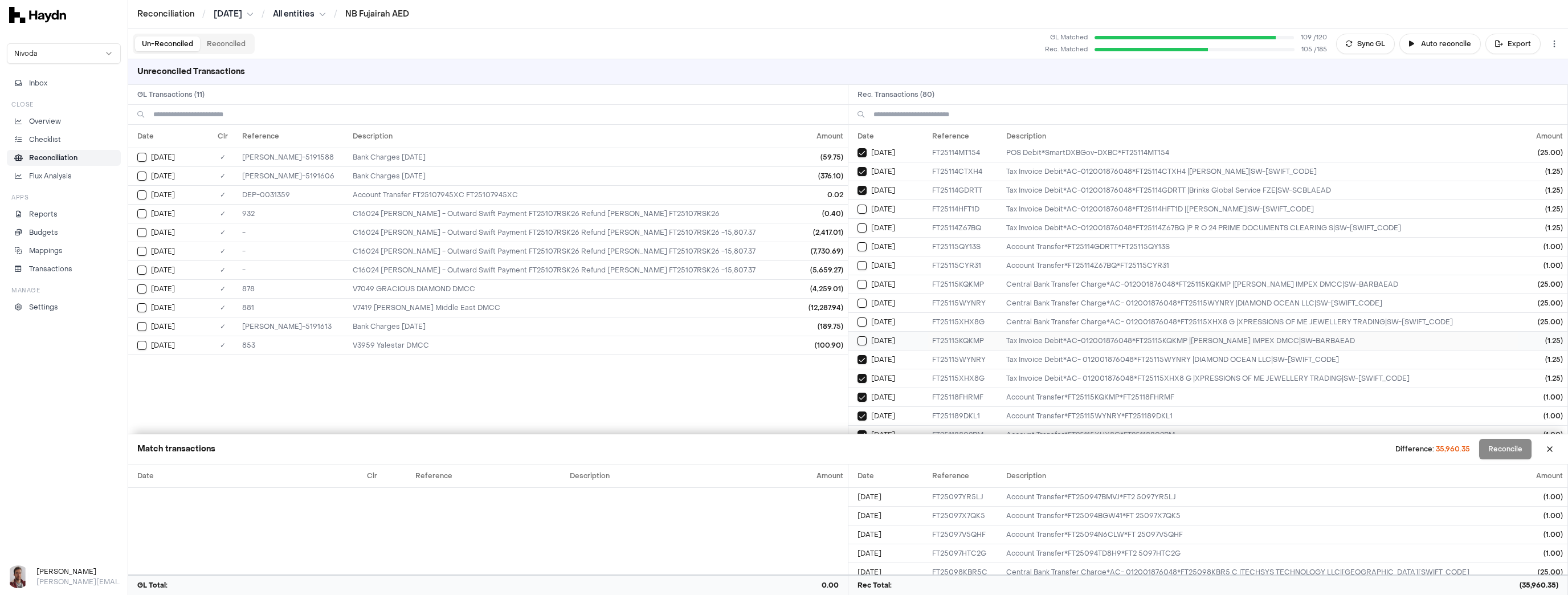
click at [860, 336] on button "Select reconciliation transaction 37754" at bounding box center [862, 341] width 9 height 9
click at [862, 312] on td "[DATE]" at bounding box center [887, 321] width 80 height 19
click at [861, 293] on td "[DATE]" at bounding box center [887, 302] width 80 height 19
click at [860, 280] on button "Select reconciliation transaction 37755" at bounding box center [862, 285] width 9 height 9
click at [860, 261] on button "Select reconciliation transaction 37767" at bounding box center [862, 266] width 9 height 9
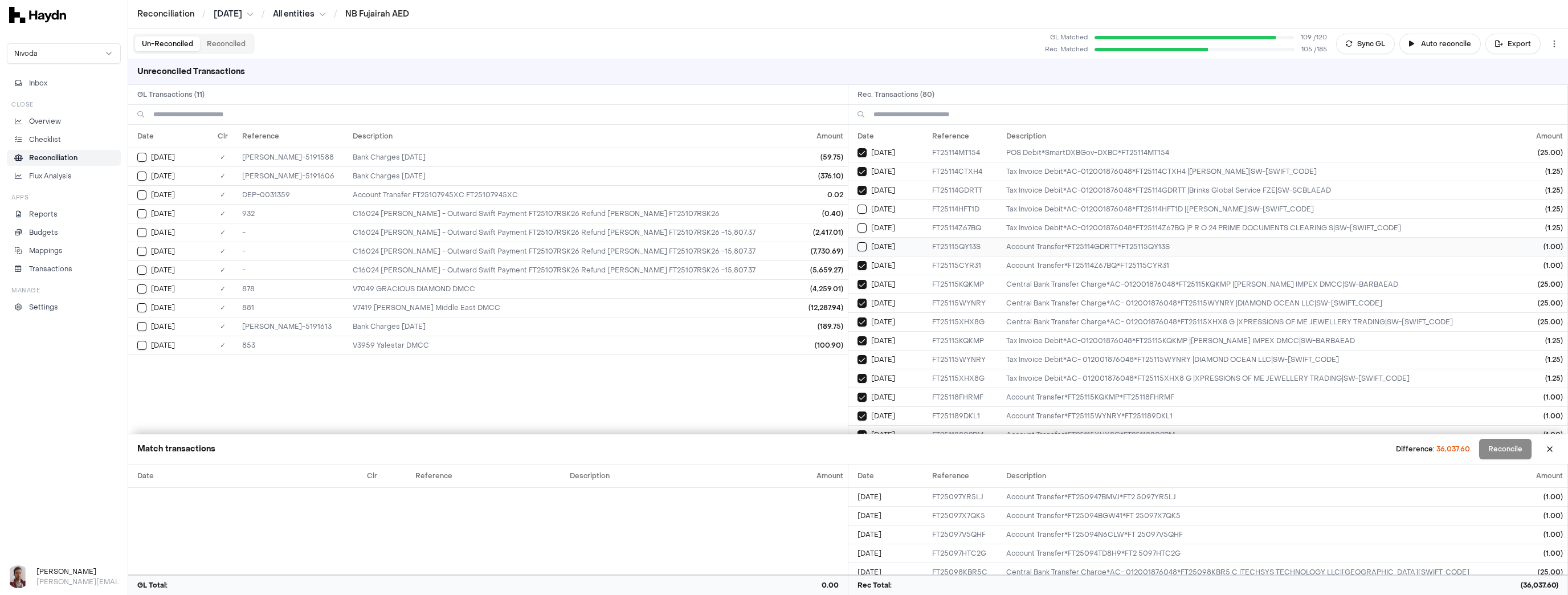
click at [860, 242] on button "Select reconciliation transaction 37768" at bounding box center [862, 247] width 9 height 9
click at [860, 224] on button "Select reconciliation transaction 37740" at bounding box center [862, 228] width 9 height 9
click at [860, 205] on button "Select reconciliation transaction 37737" at bounding box center [862, 209] width 9 height 9
click at [139, 341] on button "Select GL transaction 8158843" at bounding box center [142, 345] width 9 height 9
click at [141, 322] on button "Select GL transaction 8158916" at bounding box center [142, 327] width 9 height 9
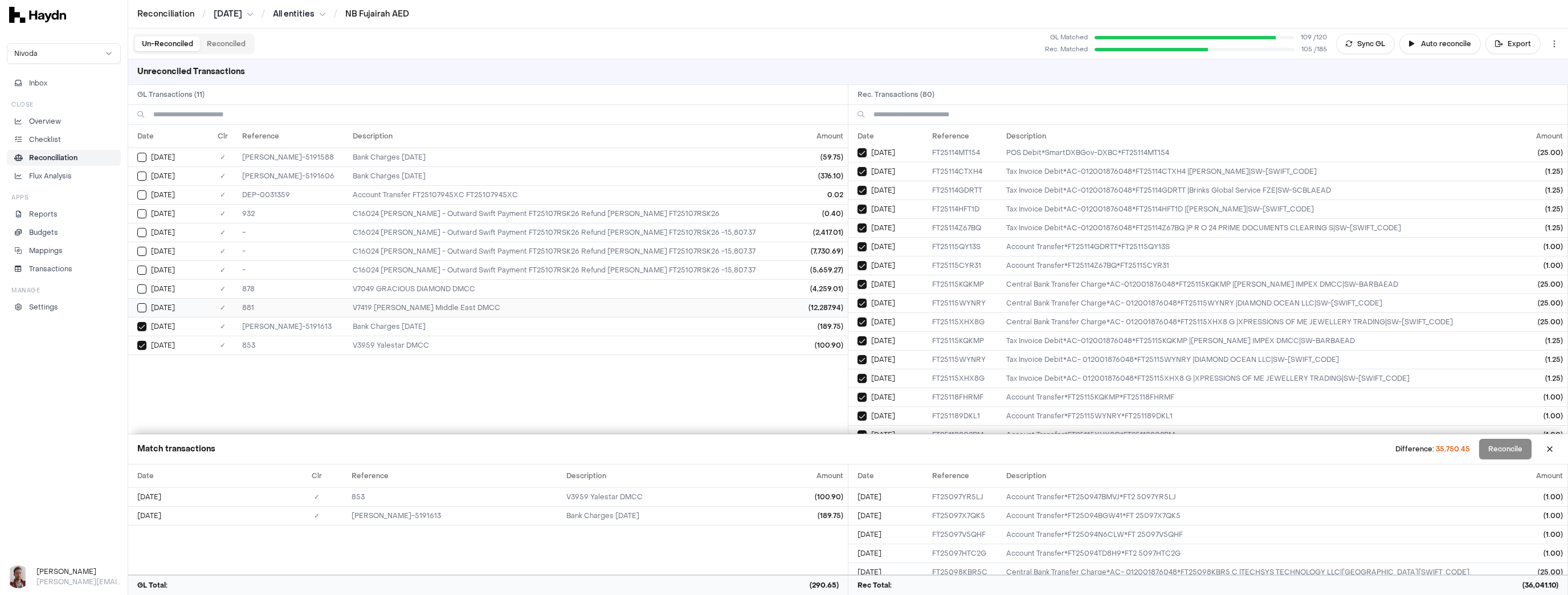
click at [144, 303] on button "Select GL transaction 8158861" at bounding box center [142, 308] width 9 height 9
click at [137, 282] on td "[DATE]" at bounding box center [167, 288] width 80 height 19
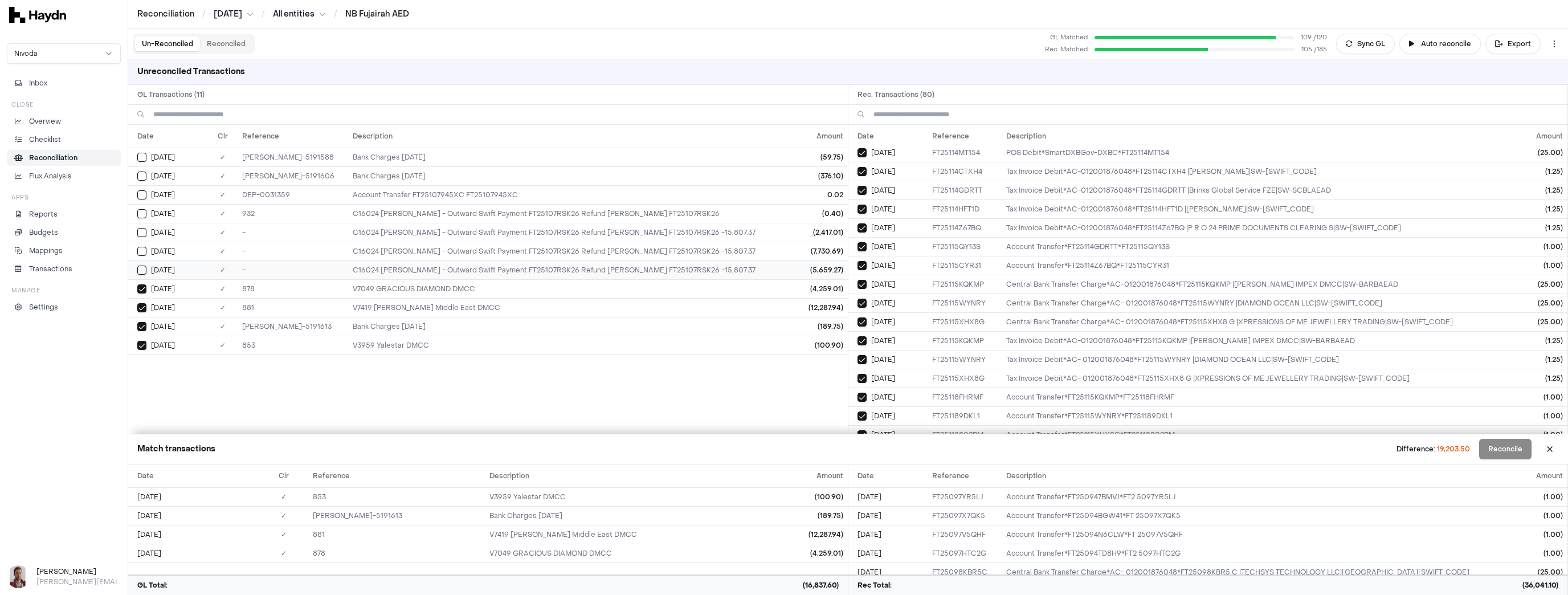
click at [142, 261] on td "[DATE]" at bounding box center [167, 269] width 80 height 19
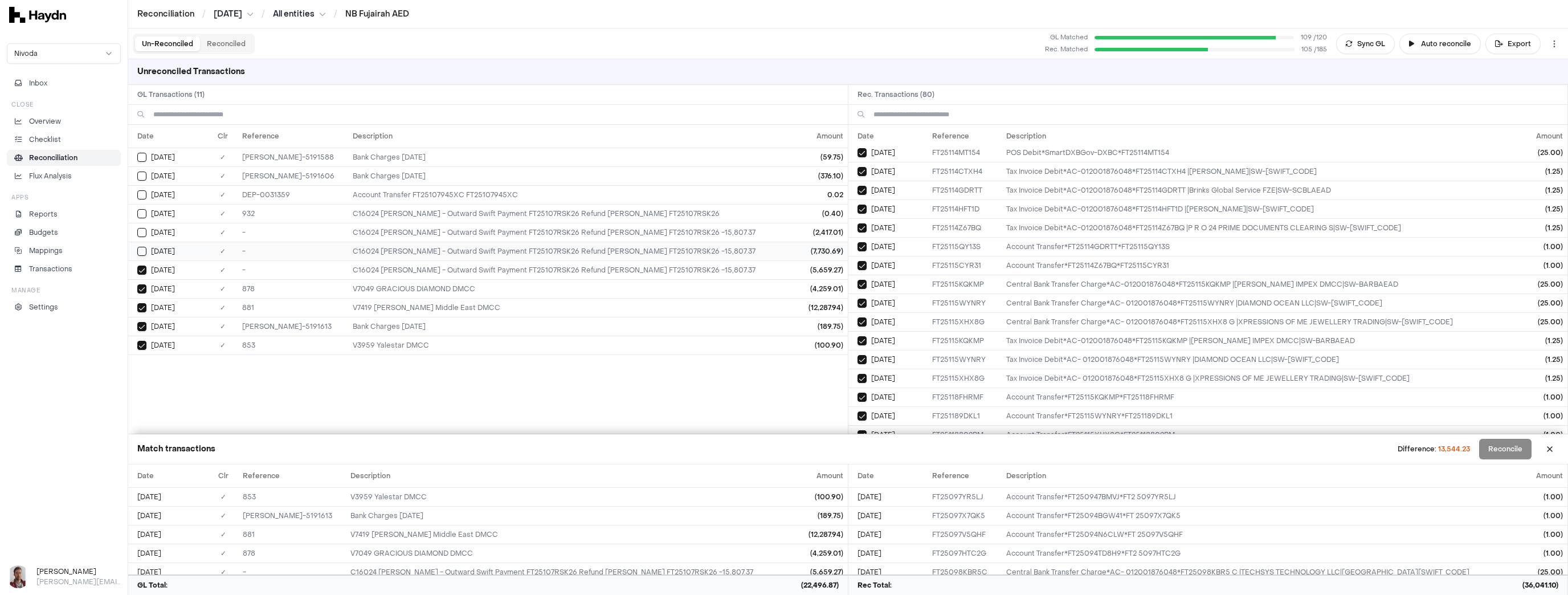
click at [140, 247] on button "Select GL transaction 8158898" at bounding box center [142, 251] width 9 height 9
click at [140, 231] on button "Select GL transaction 8158897" at bounding box center [142, 233] width 9 height 9
click at [141, 213] on button "Select GL transaction 8158894" at bounding box center [142, 214] width 9 height 9
click at [142, 192] on button "Select GL transaction 8158905" at bounding box center [142, 195] width 9 height 9
click at [140, 175] on button "Select GL transaction 8158914" at bounding box center [142, 176] width 9 height 9
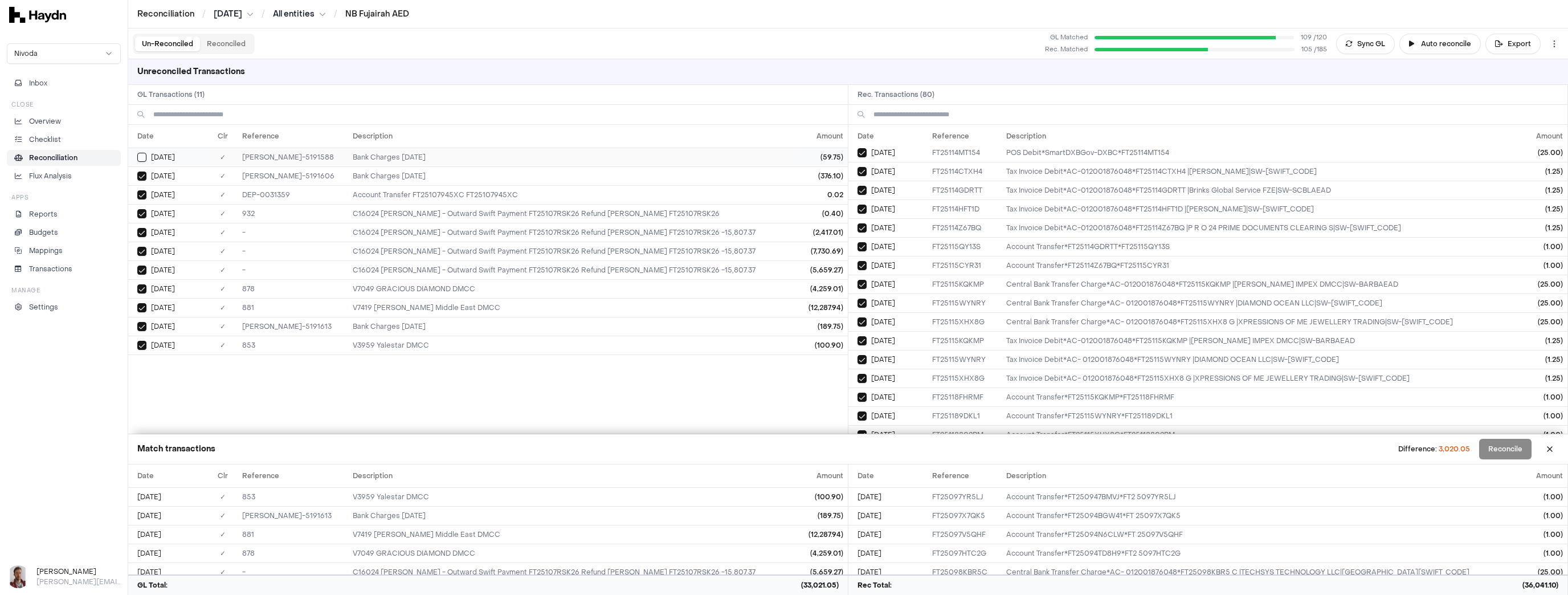
click at [140, 155] on button "Select GL transaction 8158913" at bounding box center [142, 157] width 9 height 9
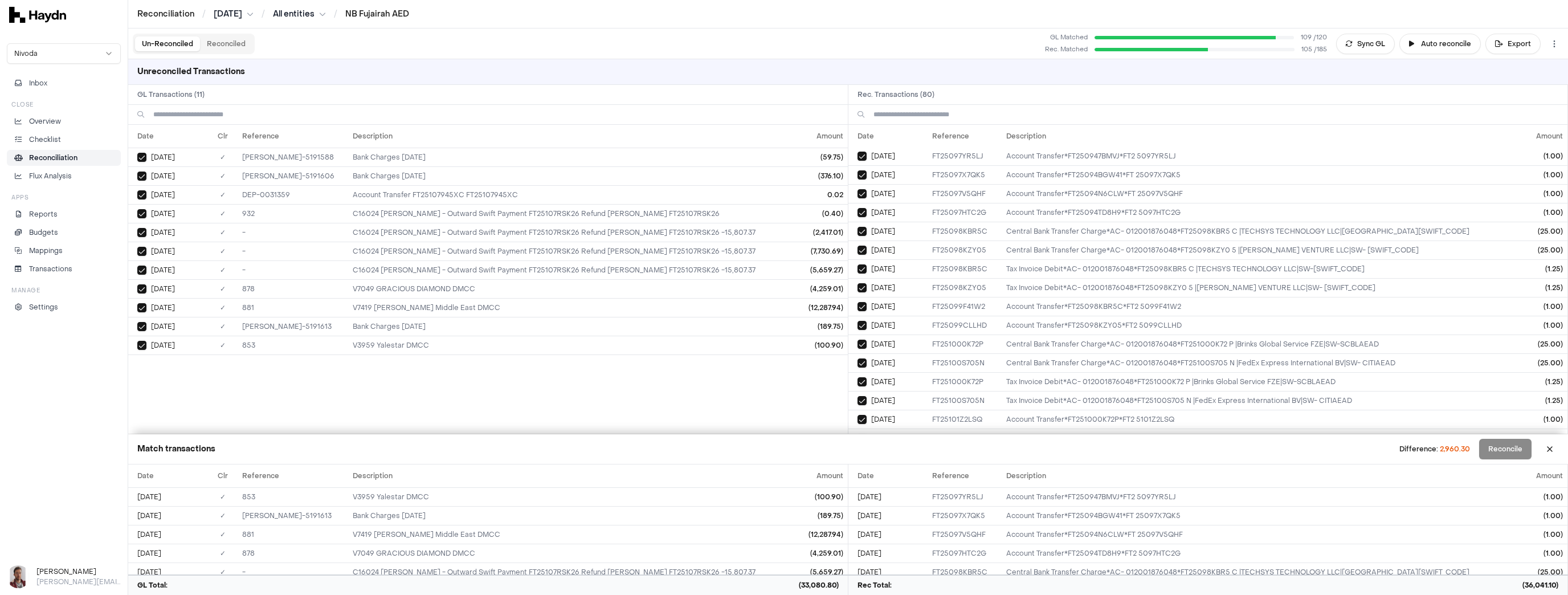
scroll to position [0, 0]
click at [1542, 133] on th "Amount" at bounding box center [1542, 136] width 49 height 22
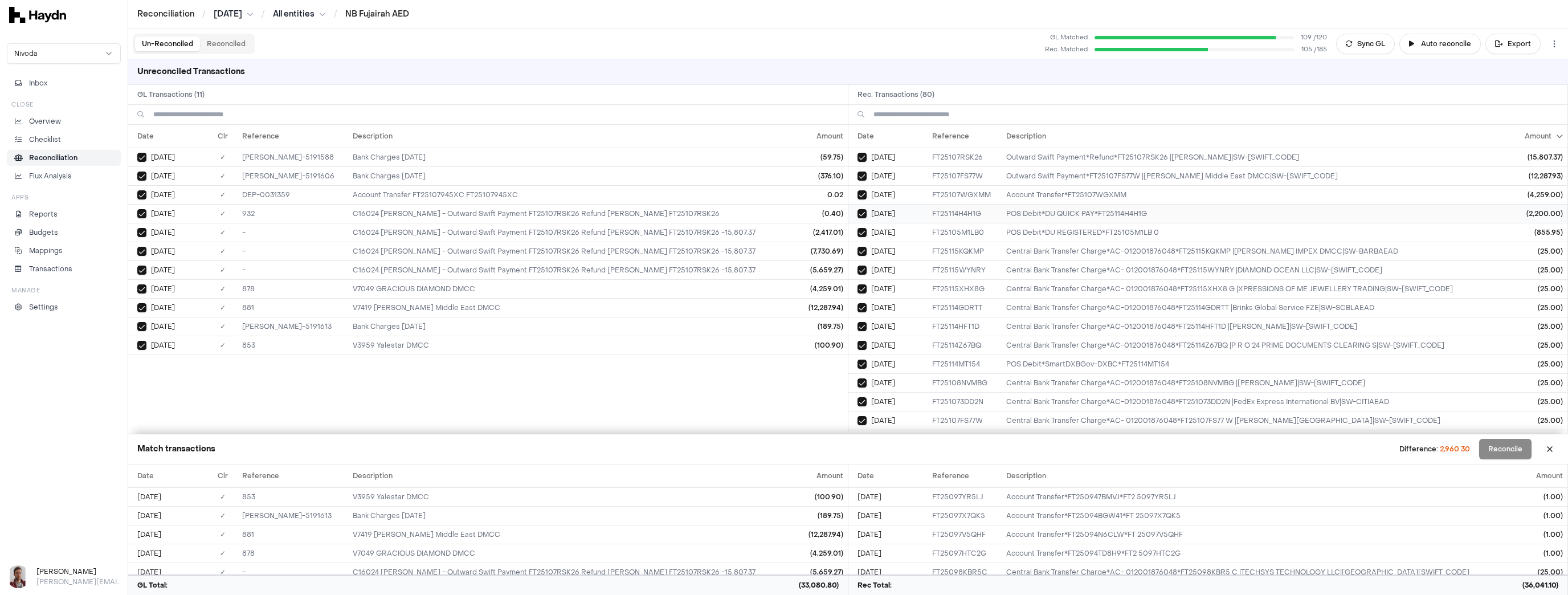
click at [861, 213] on button "Select reconciliation transaction 37748" at bounding box center [862, 214] width 9 height 9
click at [860, 230] on button "Select reconciliation transaction 37675" at bounding box center [862, 233] width 9 height 9
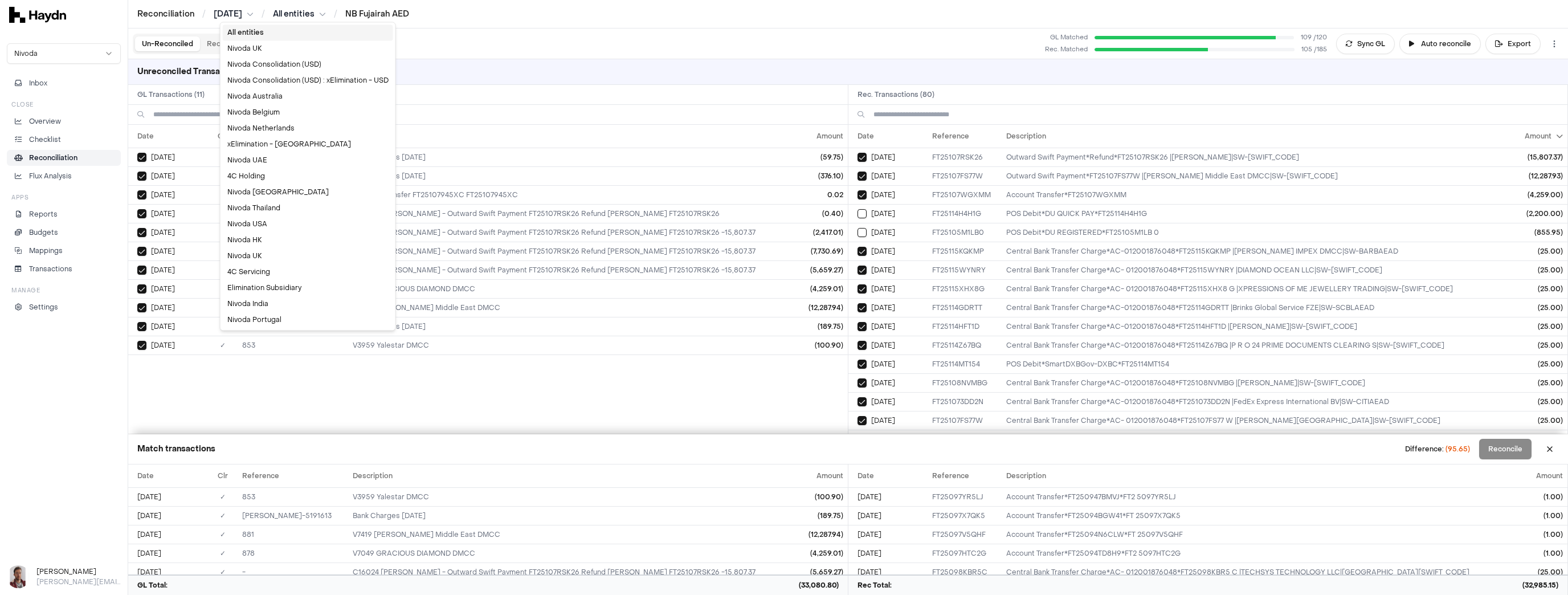
click at [301, 12] on html "Reconciliation / [DATE] / All entities / NB Fujairah AED Nivoda Inbox Close Ove…" at bounding box center [784, 297] width 1568 height 595
click at [249, 34] on div "All entities" at bounding box center [308, 32] width 170 height 16
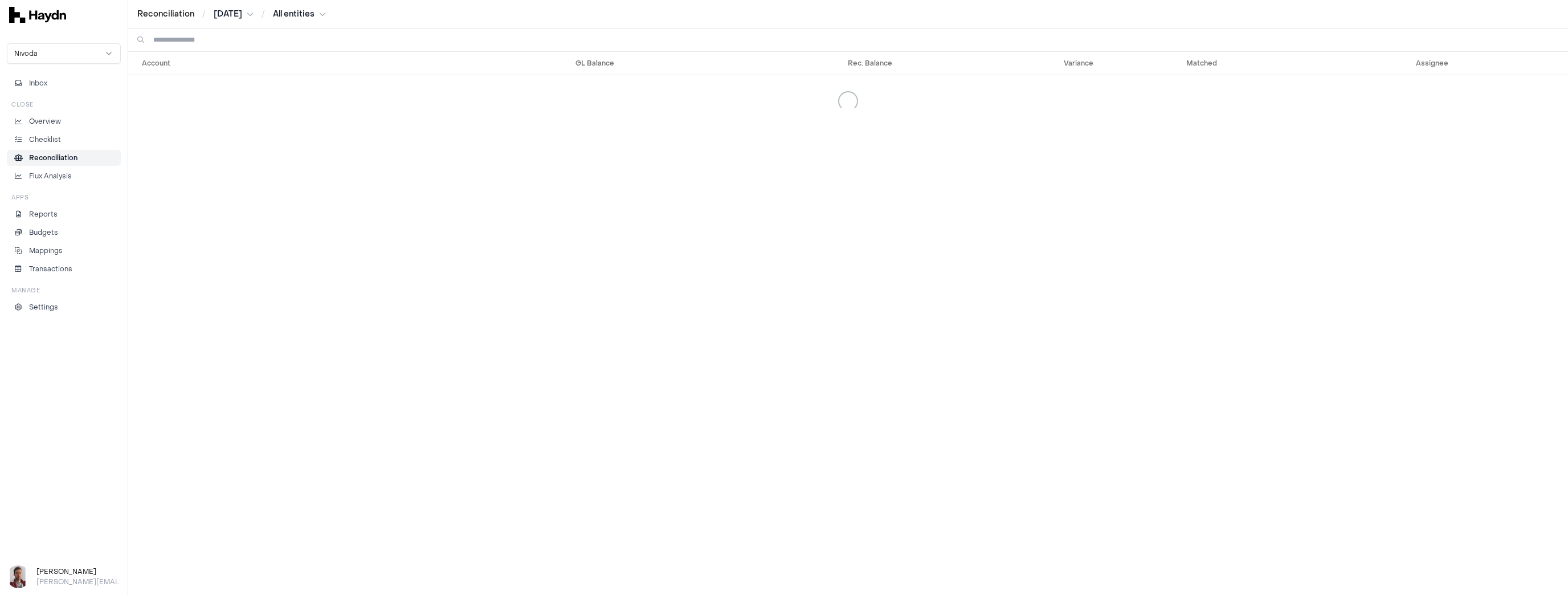
click at [197, 43] on input at bounding box center [855, 39] width 1405 height 22
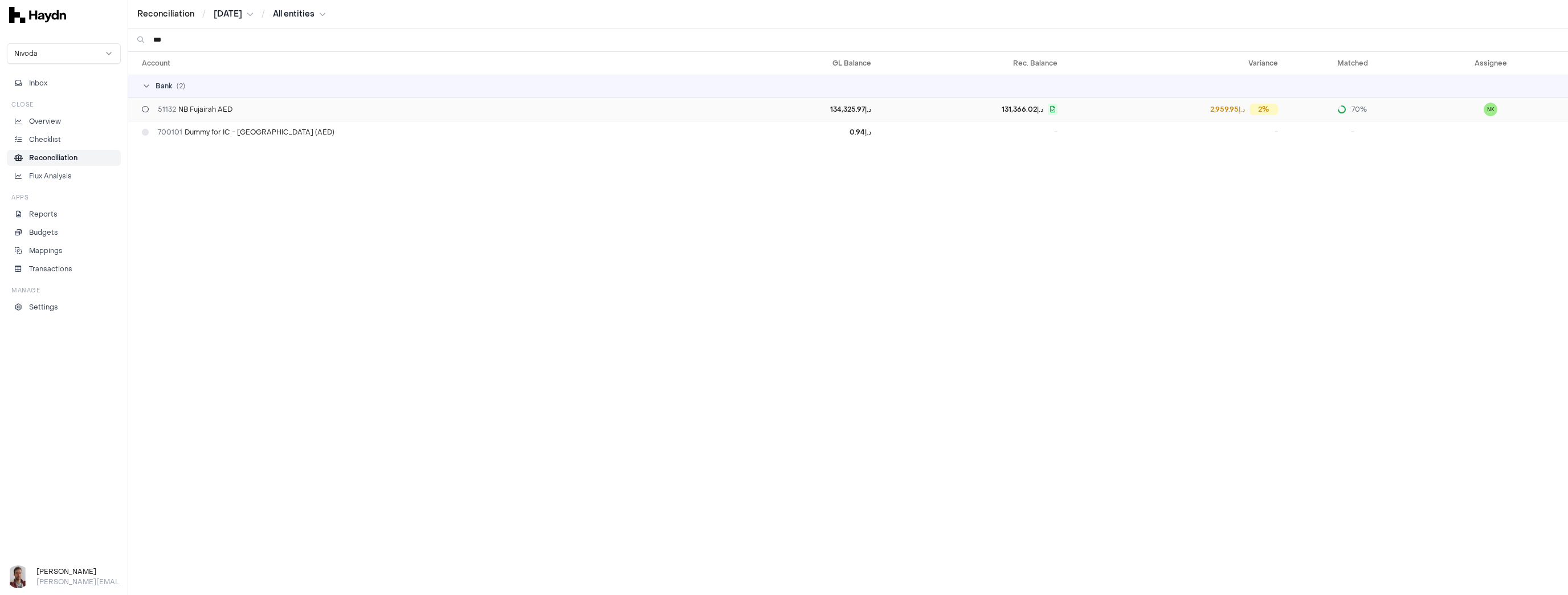
type input "***"
click at [194, 112] on span "51132 NB Fujairah AED" at bounding box center [194, 109] width 74 height 9
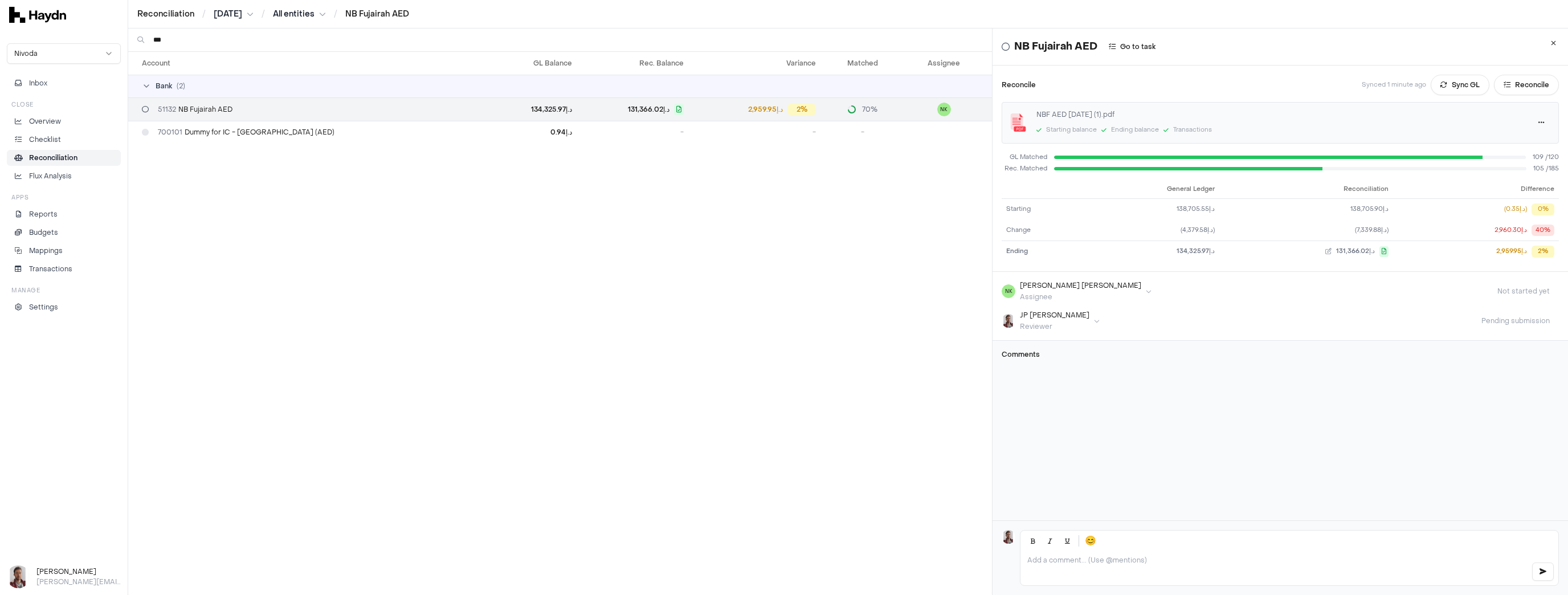
click at [216, 13] on html "Reconciliation / [DATE] / All entities / NB Fujairah AED Nivoda Inbox Close Ove…" at bounding box center [784, 297] width 1568 height 595
click at [232, 93] on div "[DATE]" at bounding box center [236, 97] width 67 height 16
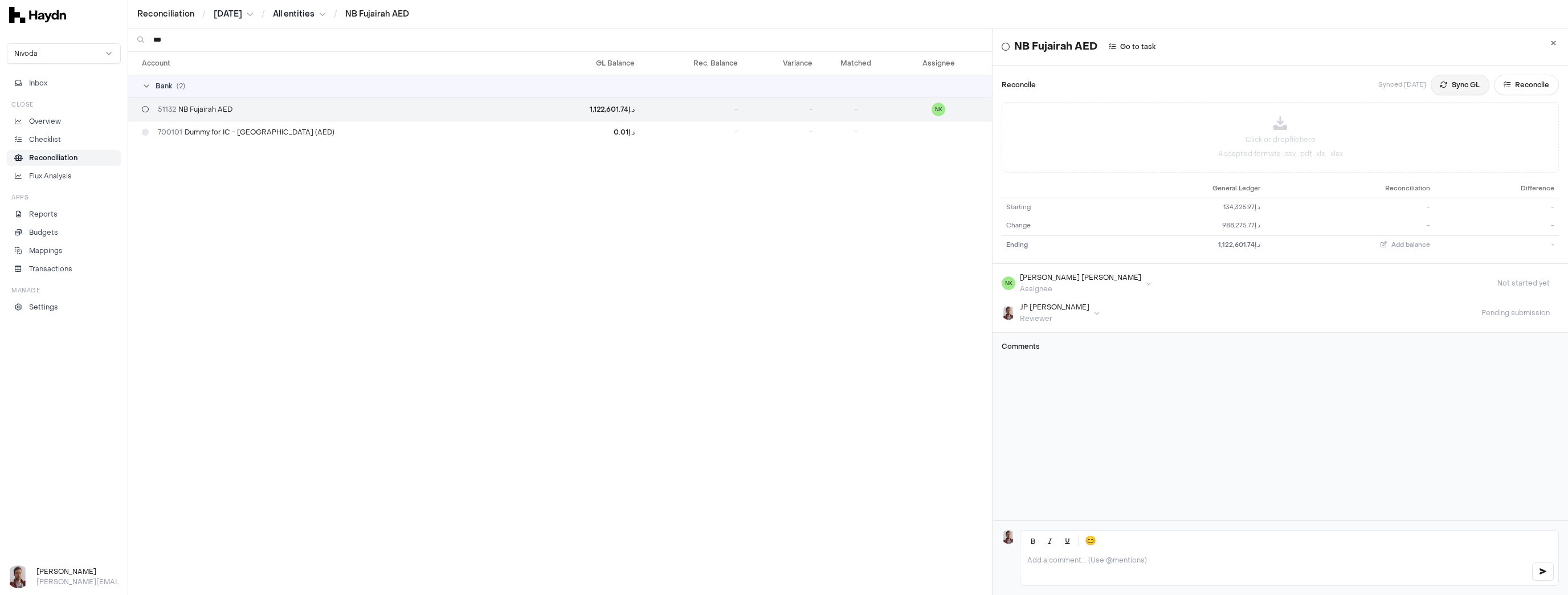
click at [1437, 87] on button "Sync GL" at bounding box center [1460, 84] width 59 height 21
click at [246, 15] on html "Reconciliation / [DATE] / All entities / NB Fujairah AED Nivoda Inbox Close Ove…" at bounding box center [784, 297] width 1568 height 595
click at [238, 91] on div "[DATE]" at bounding box center [238, 97] width 67 height 16
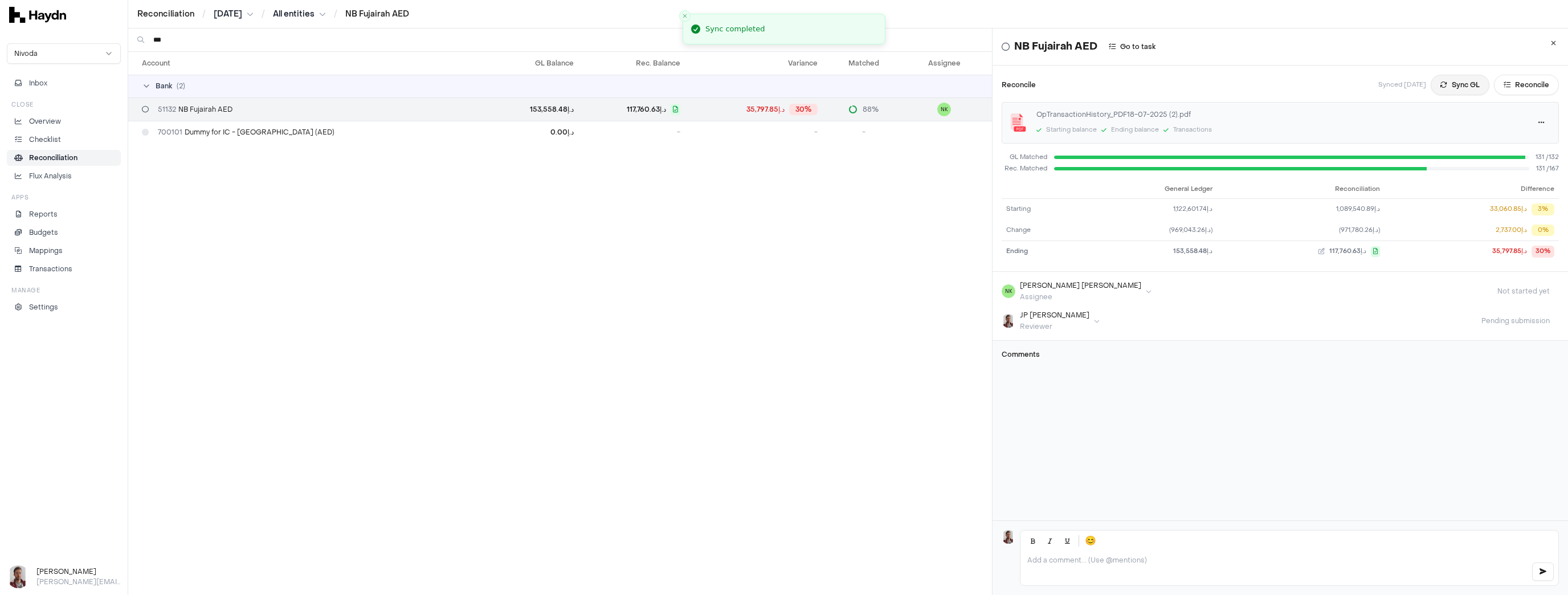
click at [1442, 90] on button "Sync GL" at bounding box center [1460, 84] width 59 height 21
click at [1507, 82] on button "Reconcile" at bounding box center [1526, 84] width 65 height 21
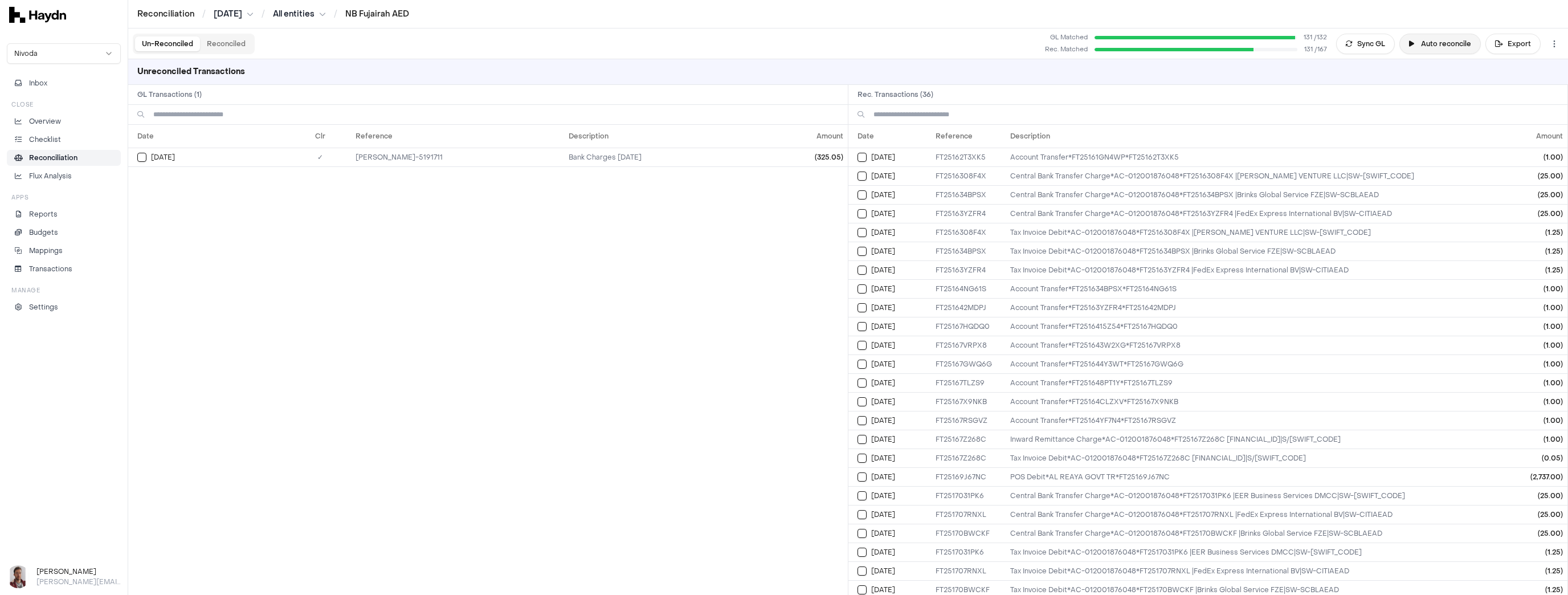
click at [1446, 44] on button "Auto reconcile" at bounding box center [1439, 44] width 81 height 21
click at [211, 15] on ol "Reconciliation / [DATE] / All entities / NB Fujairah AED" at bounding box center [274, 14] width 272 height 12
click at [222, 13] on html "Reconciliation / [DATE] / All entities / NB Fujairah AED Nivoda Inbox Close Ove…" at bounding box center [784, 297] width 1568 height 595
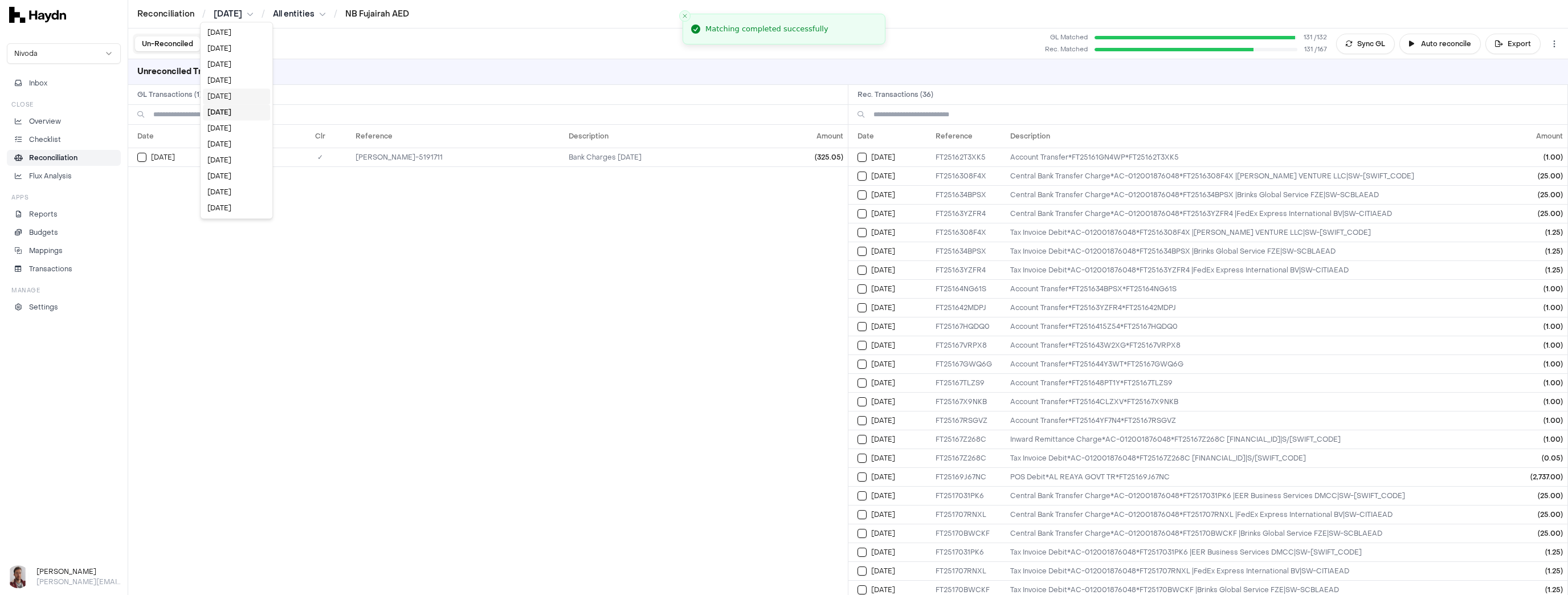
click at [228, 96] on div "[DATE]" at bounding box center [236, 97] width 67 height 16
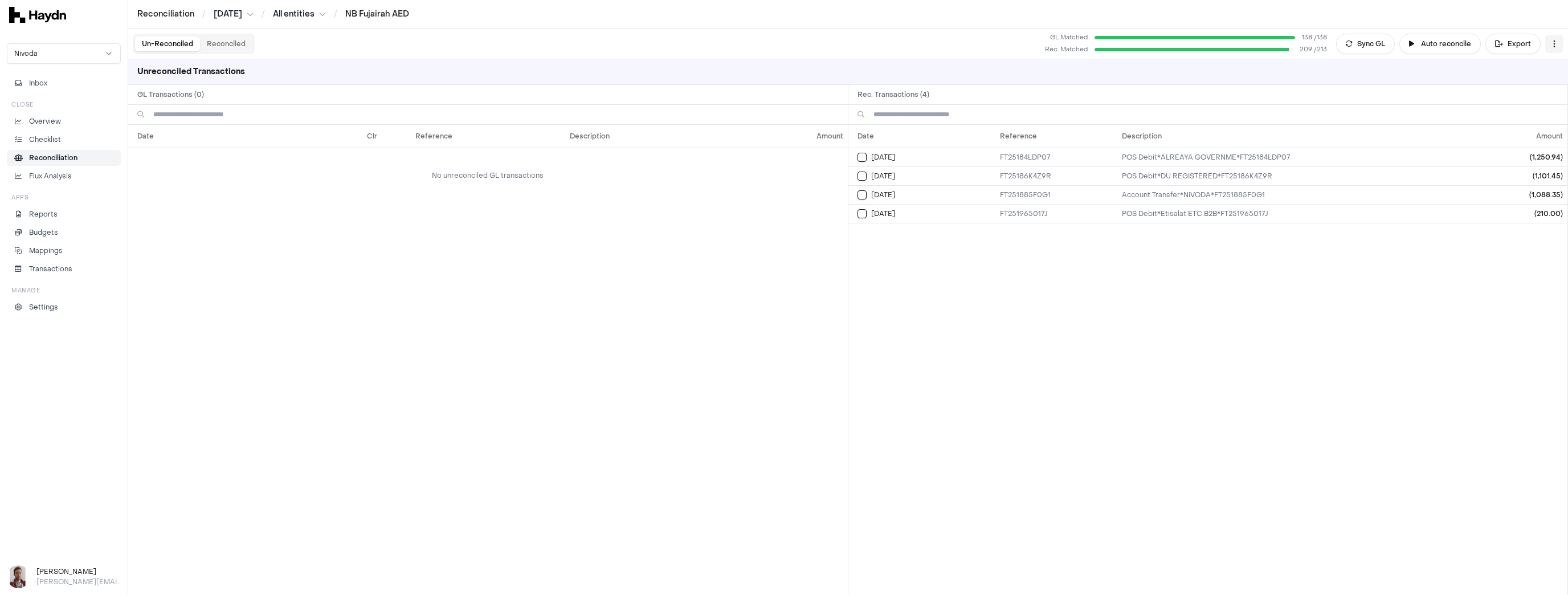
click at [1553, 43] on html "Reconciliation / [DATE] / All entities / NB Fujairah AED Nivoda Inbox Close Ove…" at bounding box center [784, 297] width 1568 height 595
click at [1365, 43] on button "Sync GL" at bounding box center [1366, 44] width 59 height 21
click at [224, 13] on html "Reconciliation / [DATE] / All entities / NB Fujairah AED Nivoda Inbox Close Ove…" at bounding box center [784, 297] width 1568 height 595
click at [232, 112] on div "[DATE]" at bounding box center [234, 113] width 67 height 16
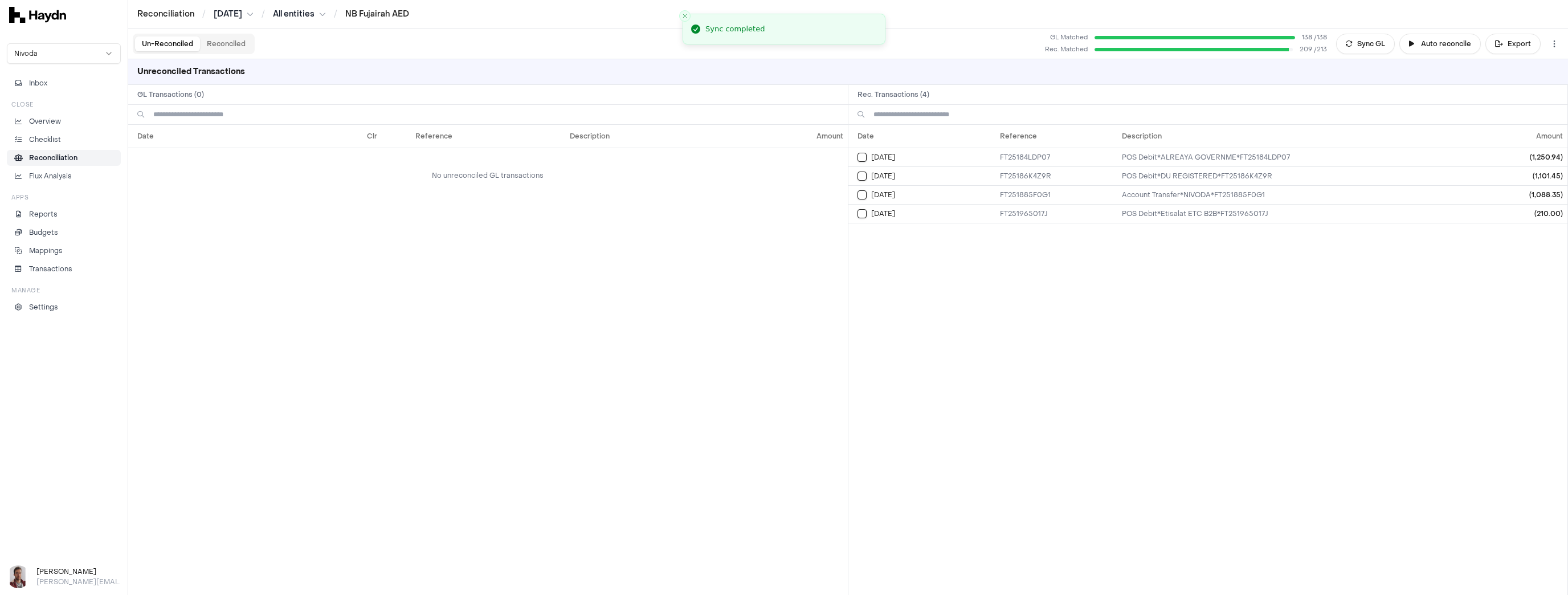
click at [57, 155] on p "Reconciliation" at bounding box center [53, 157] width 48 height 10
